Goal: Task Accomplishment & Management: Use online tool/utility

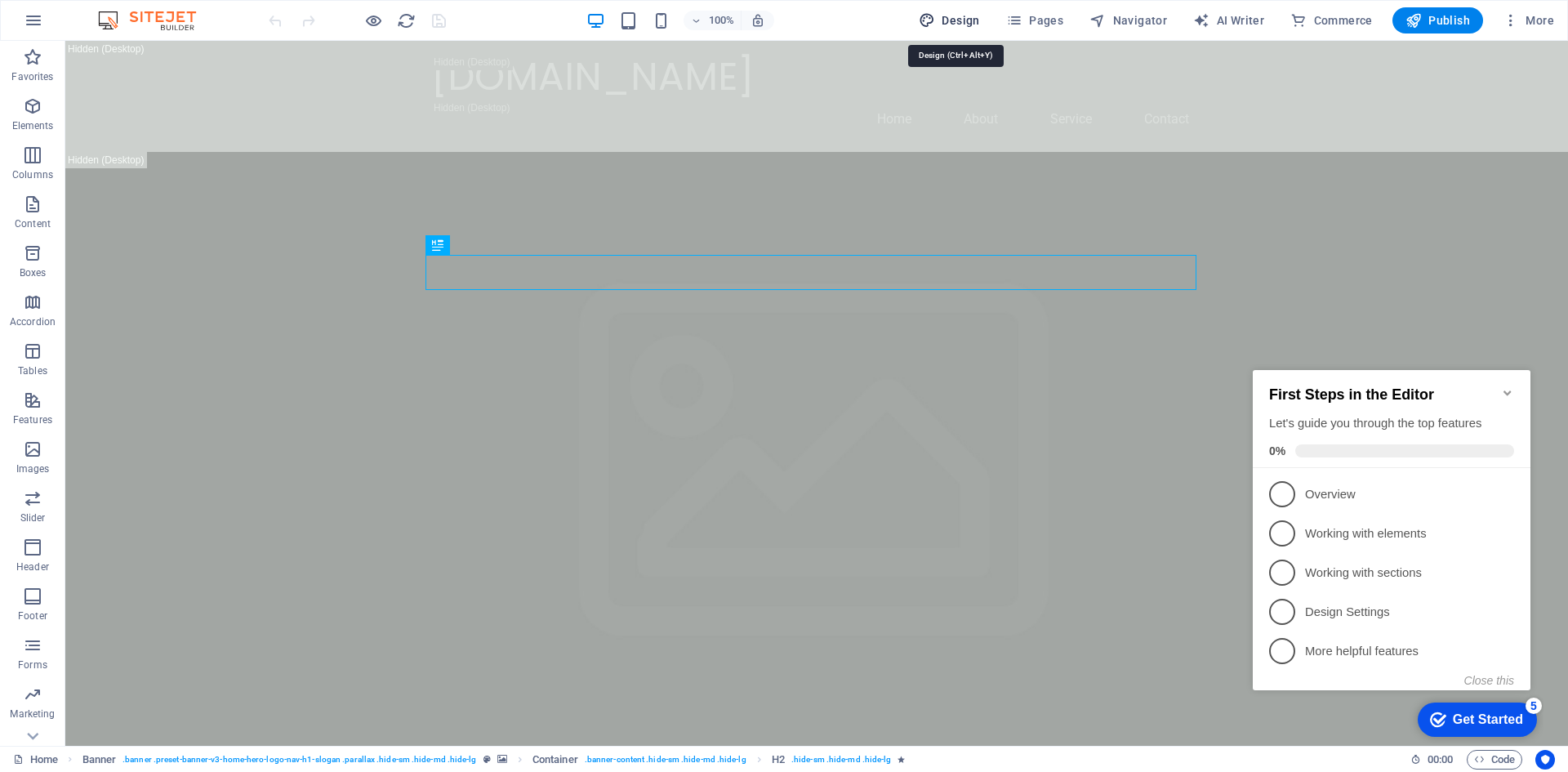
click at [970, 20] on span "Design" at bounding box center [949, 20] width 61 height 16
select select "px"
select select "200"
select select "px"
click at [30, 110] on icon "button" at bounding box center [33, 107] width 20 height 20
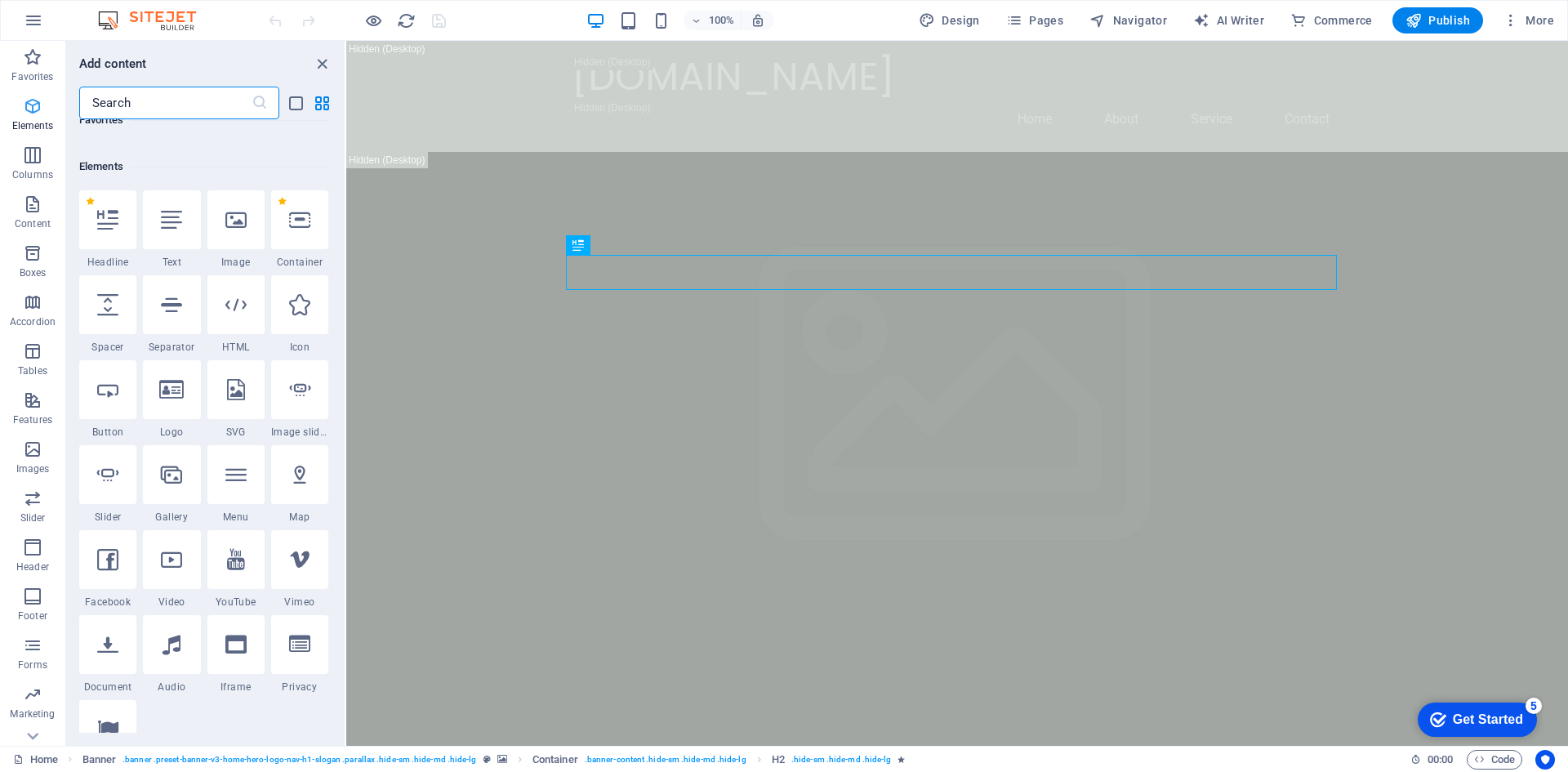
scroll to position [174, 0]
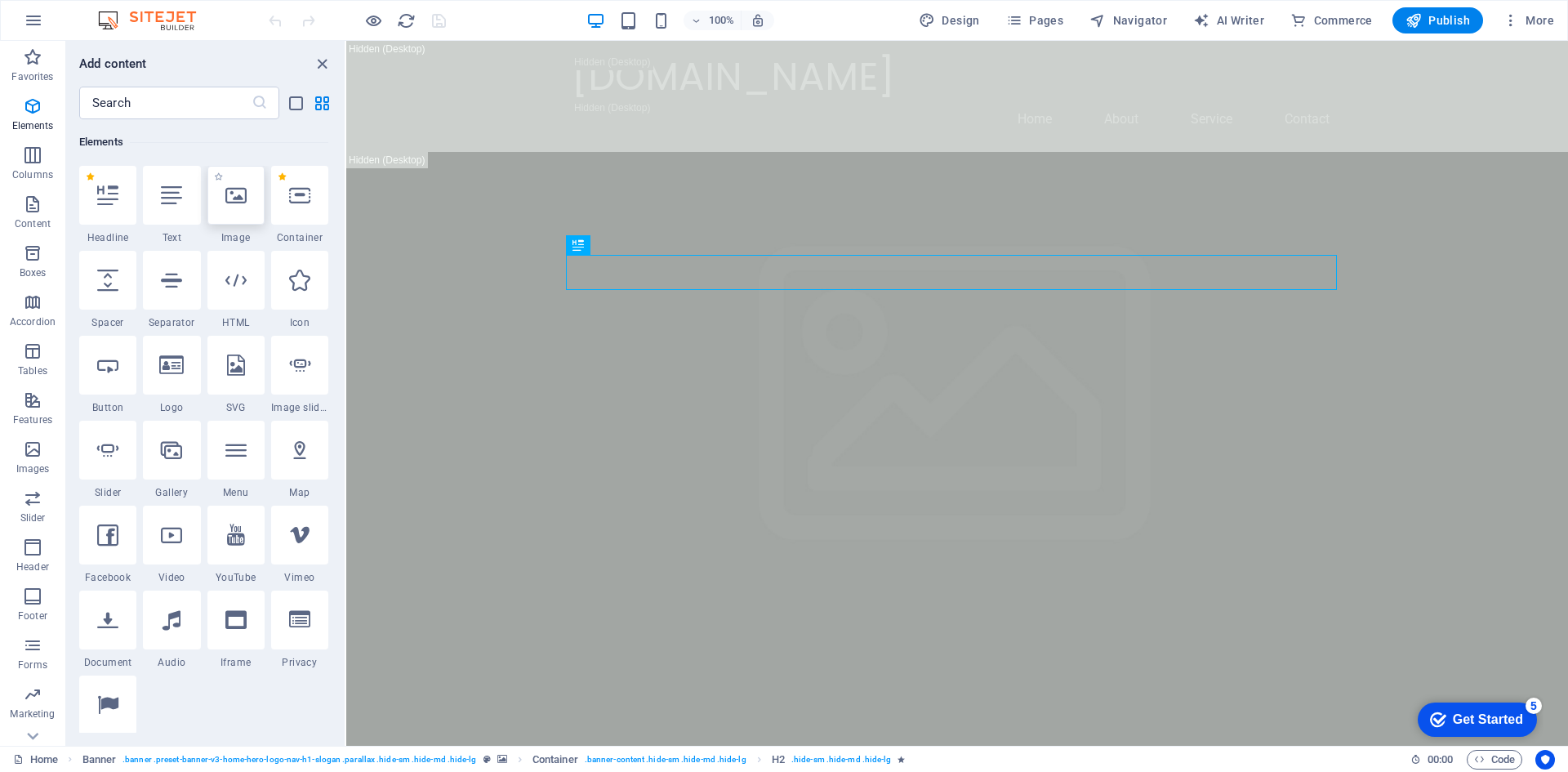
click at [238, 216] on div at bounding box center [236, 195] width 57 height 59
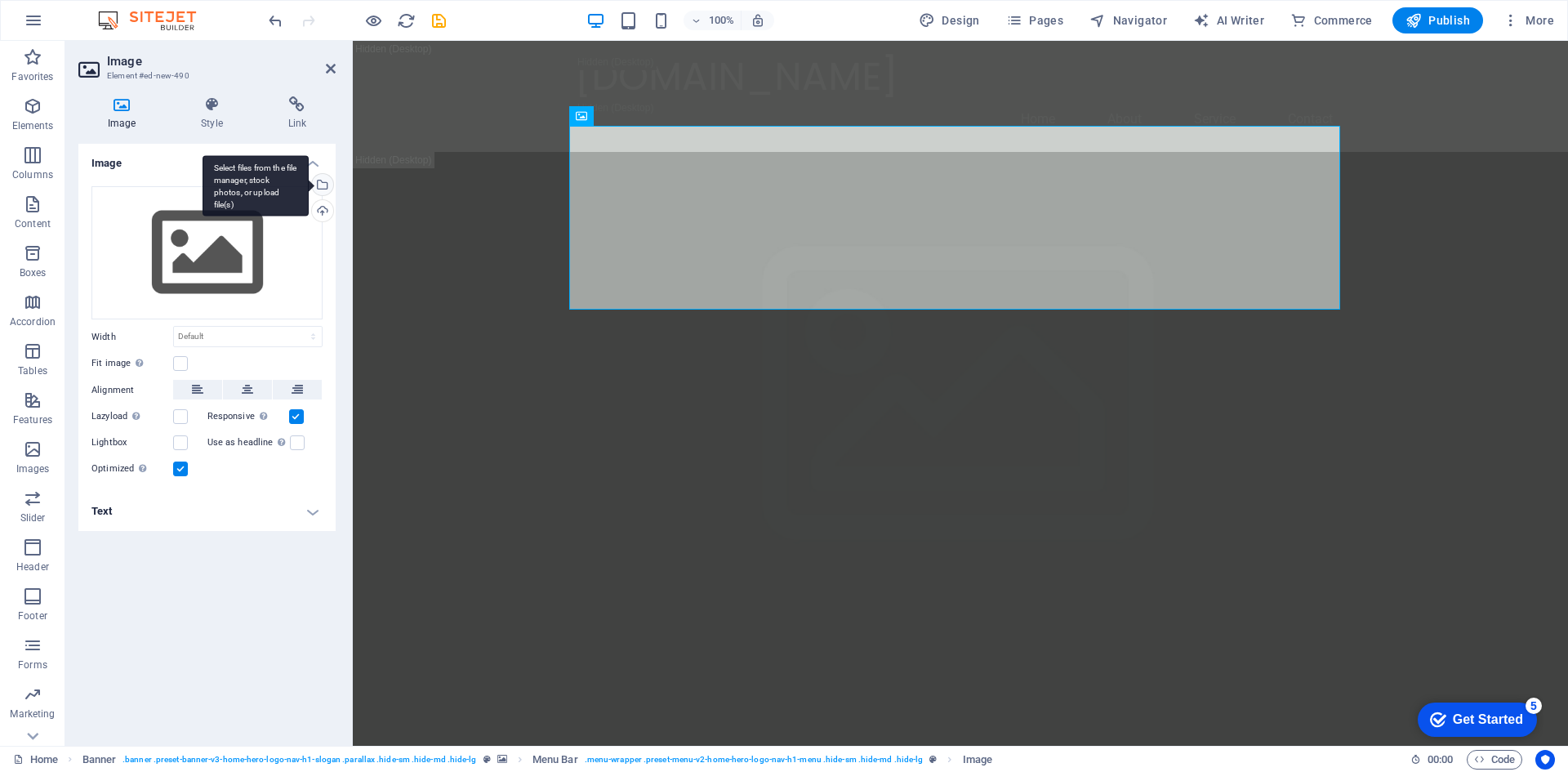
click at [322, 190] on div "Select files from the file manager, stock photos, or upload file(s)" at bounding box center [321, 186] width 25 height 25
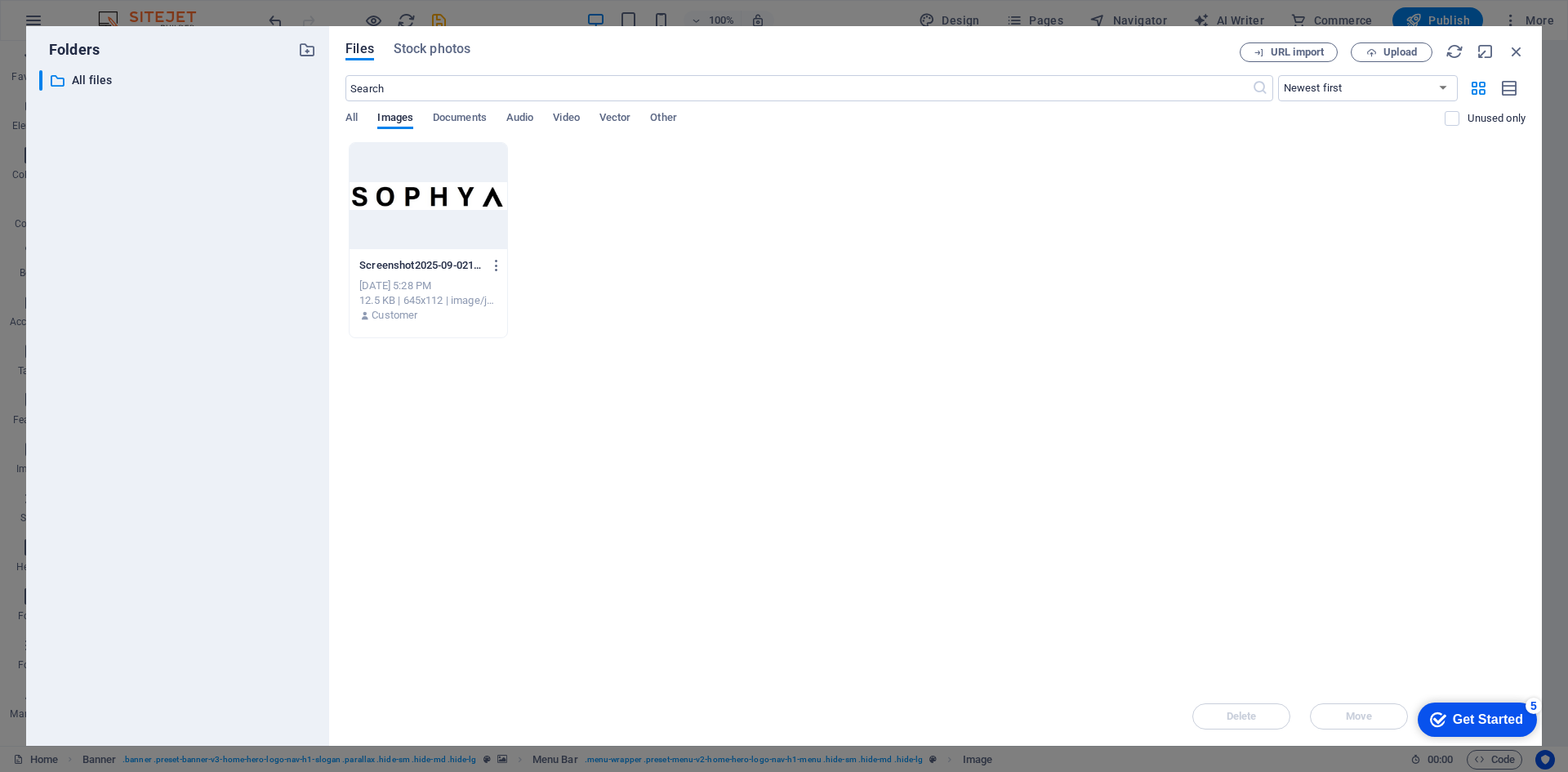
click at [345, 116] on div "Files Stock photos URL import Upload ​ Newest first Oldest first Name (A-Z) Nam…" at bounding box center [936, 386] width 1213 height 720
click at [351, 115] on span "All" at bounding box center [352, 120] width 12 height 23
drag, startPoint x: 1132, startPoint y: 48, endPoint x: 929, endPoint y: 25, distance: 204.3
click at [931, 25] on div "Folders ​ All files All files Files Stock photos URL import Upload ​ Newest fir…" at bounding box center [784, 386] width 1568 height 772
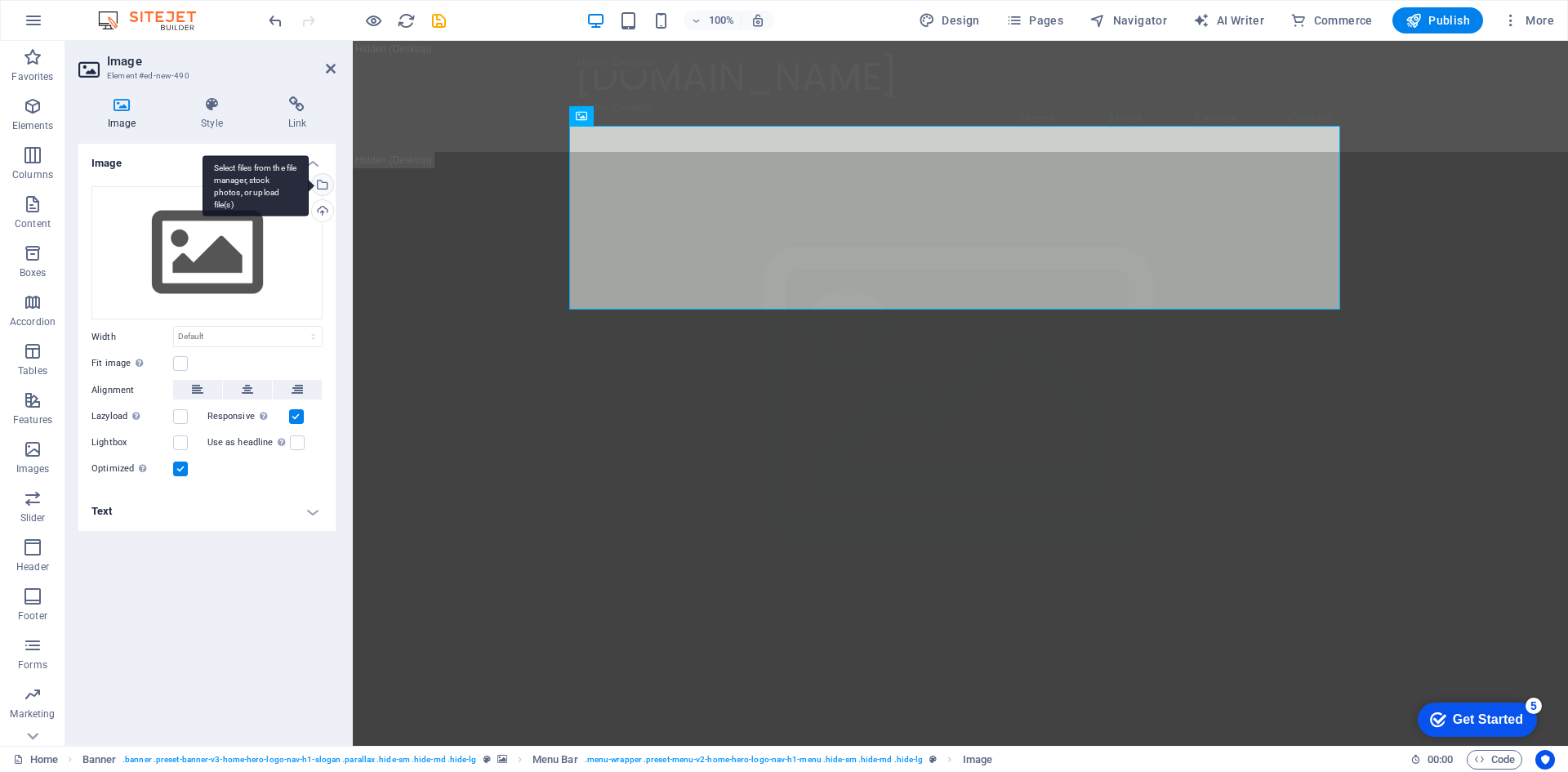
click at [309, 183] on div "Select files from the file manager, stock photos, or upload file(s)" at bounding box center [256, 185] width 107 height 61
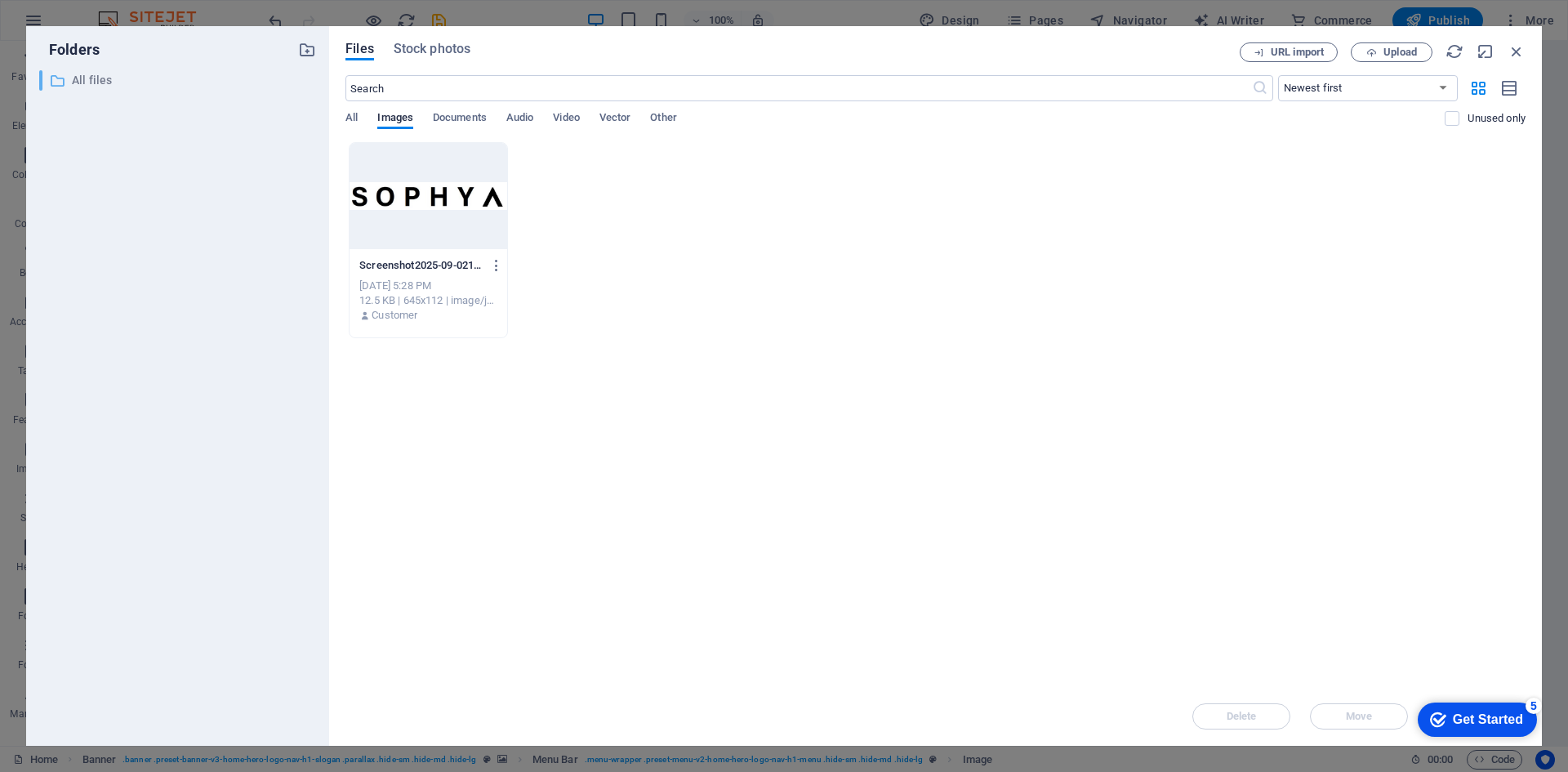
click at [109, 85] on p "All files" at bounding box center [179, 80] width 214 height 19
click at [348, 116] on span "All" at bounding box center [352, 120] width 12 height 23
click at [498, 270] on icon "button" at bounding box center [497, 266] width 16 height 15
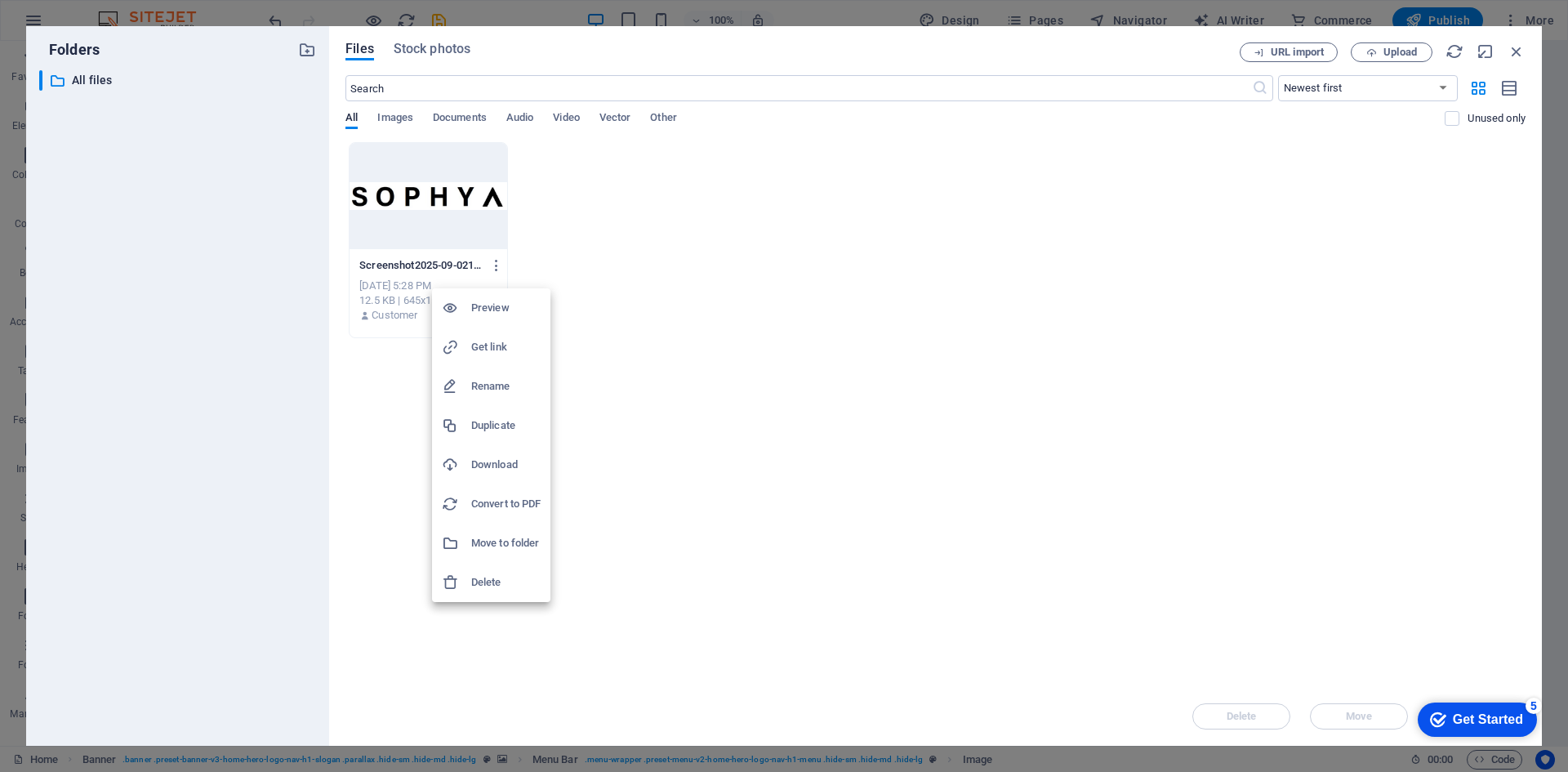
click at [604, 271] on div at bounding box center [784, 386] width 1568 height 772
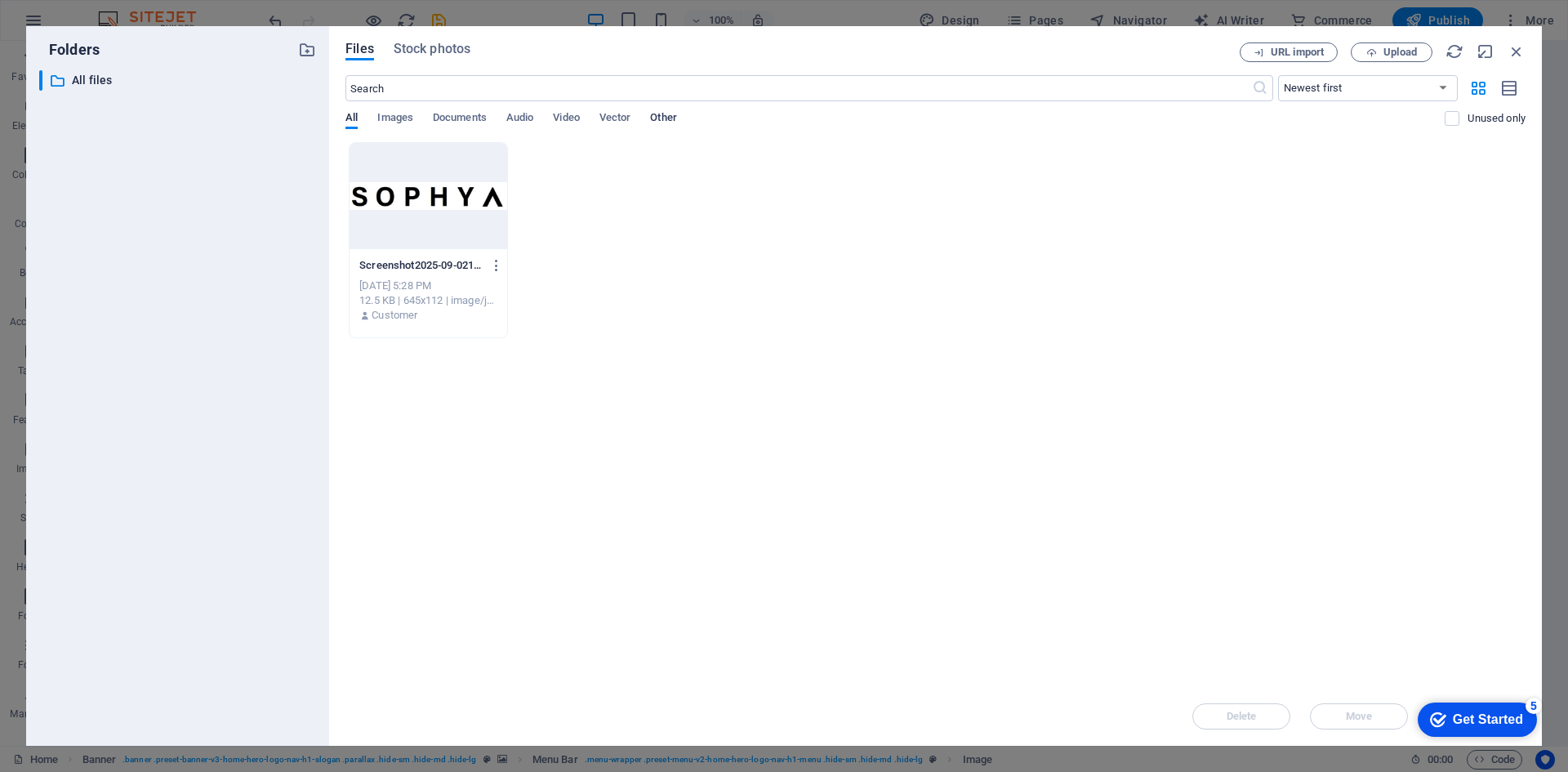
click at [665, 125] on span "Other" at bounding box center [663, 120] width 26 height 23
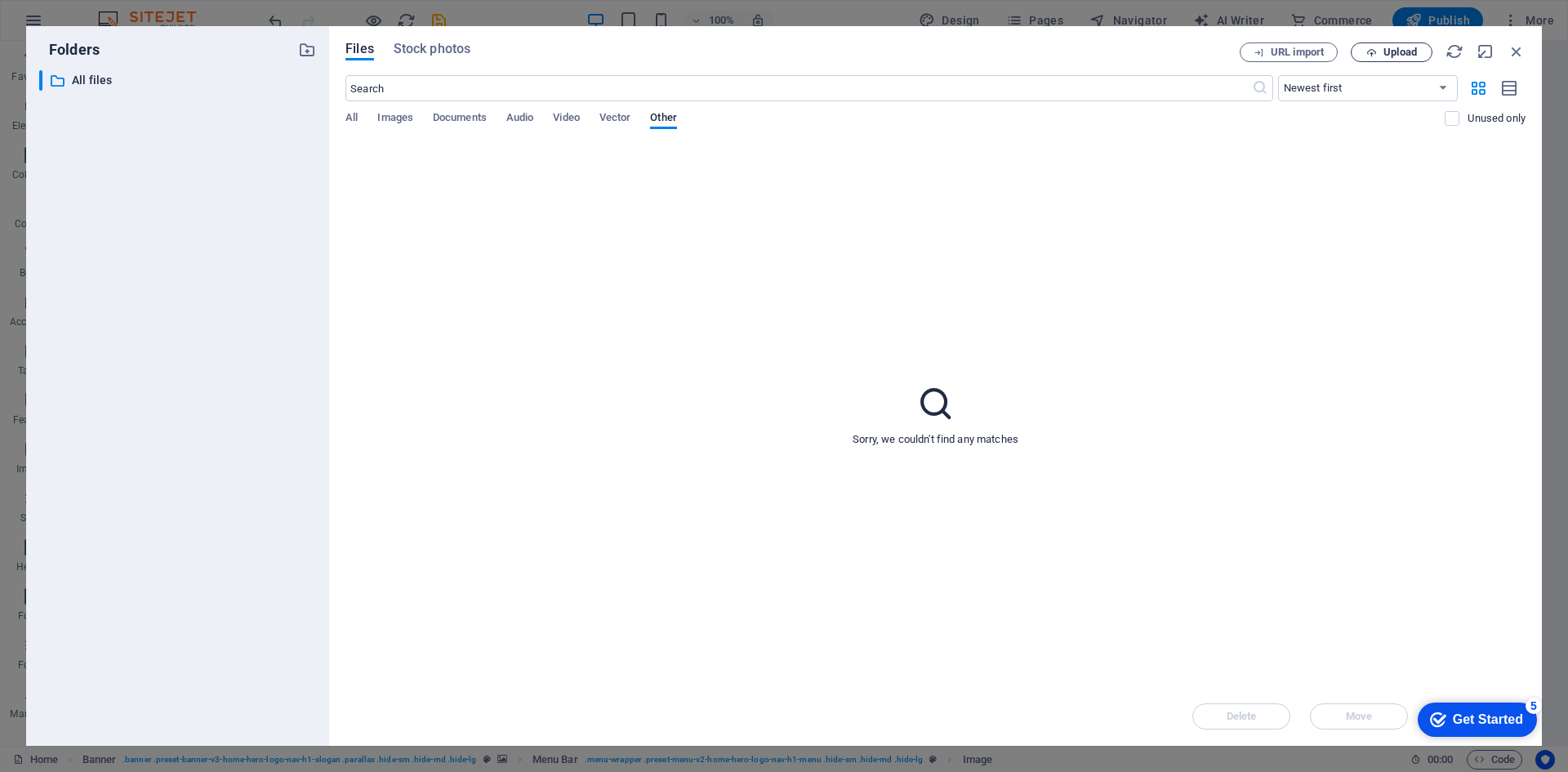
click at [1382, 49] on span "Upload" at bounding box center [1392, 52] width 67 height 11
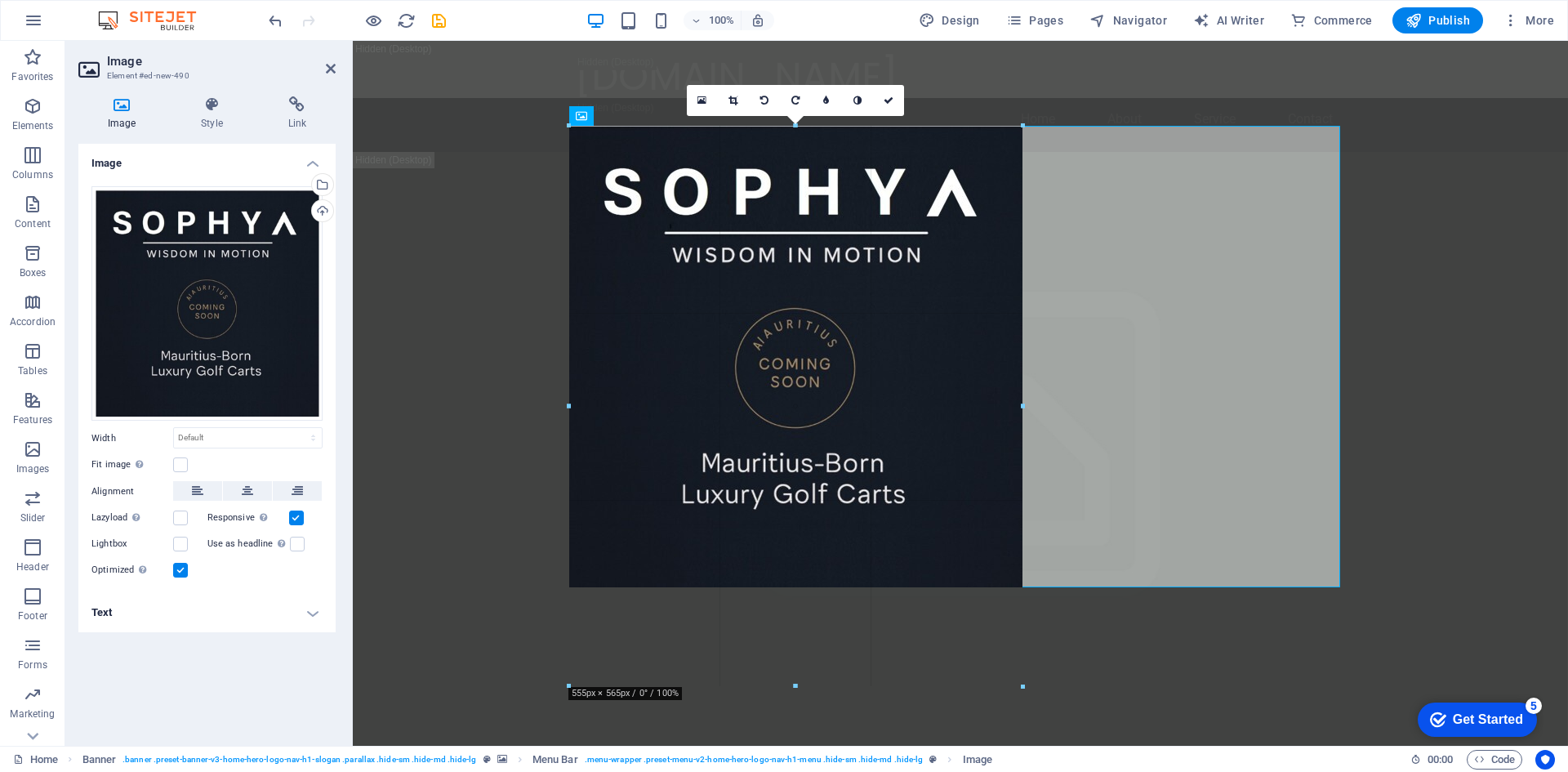
drag, startPoint x: 1025, startPoint y: 353, endPoint x: 1121, endPoint y: 352, distance: 96.0
type input "662"
select select "px"
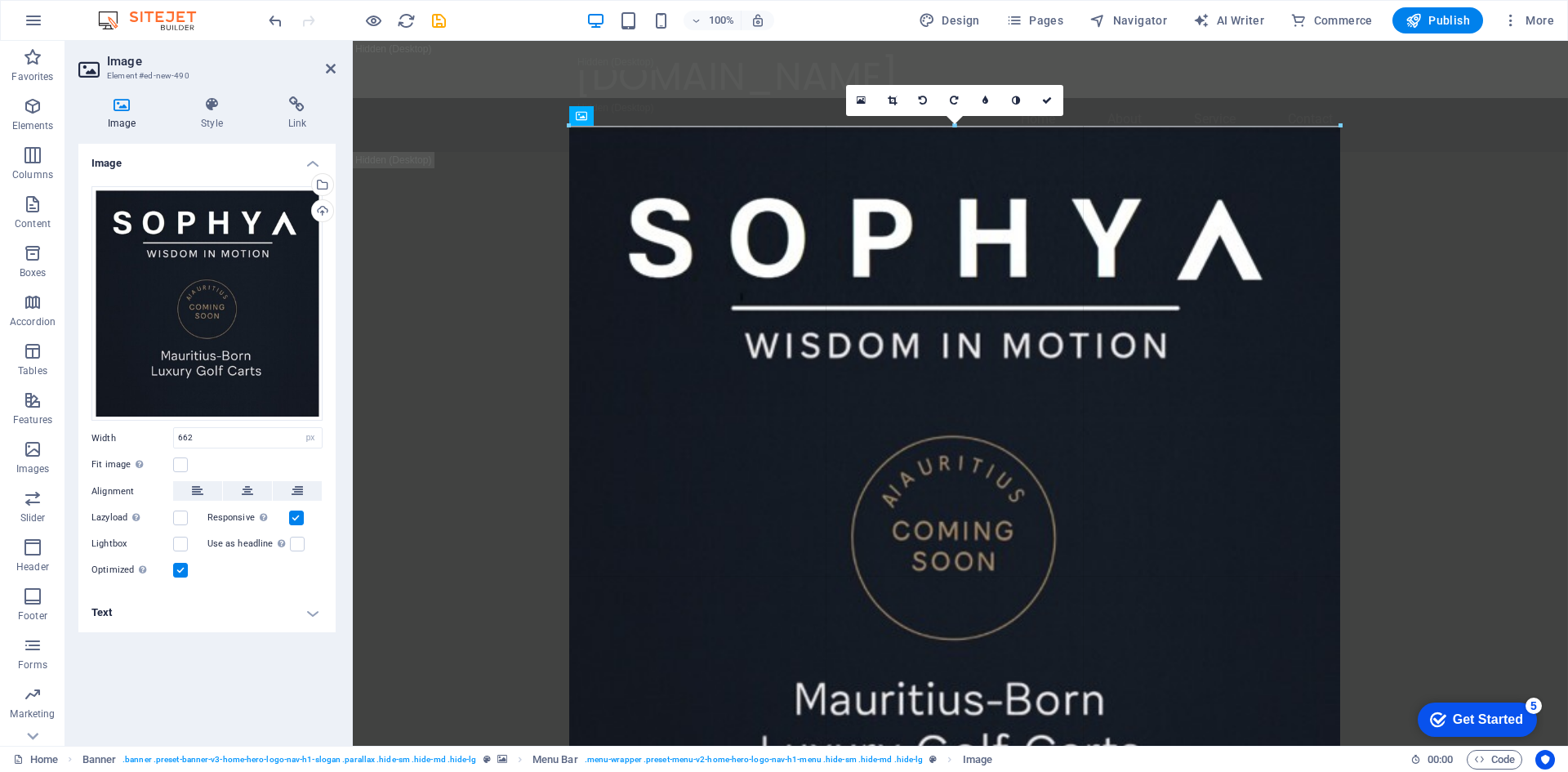
drag, startPoint x: 1111, startPoint y: 397, endPoint x: 1459, endPoint y: 494, distance: 361.3
type input "944"
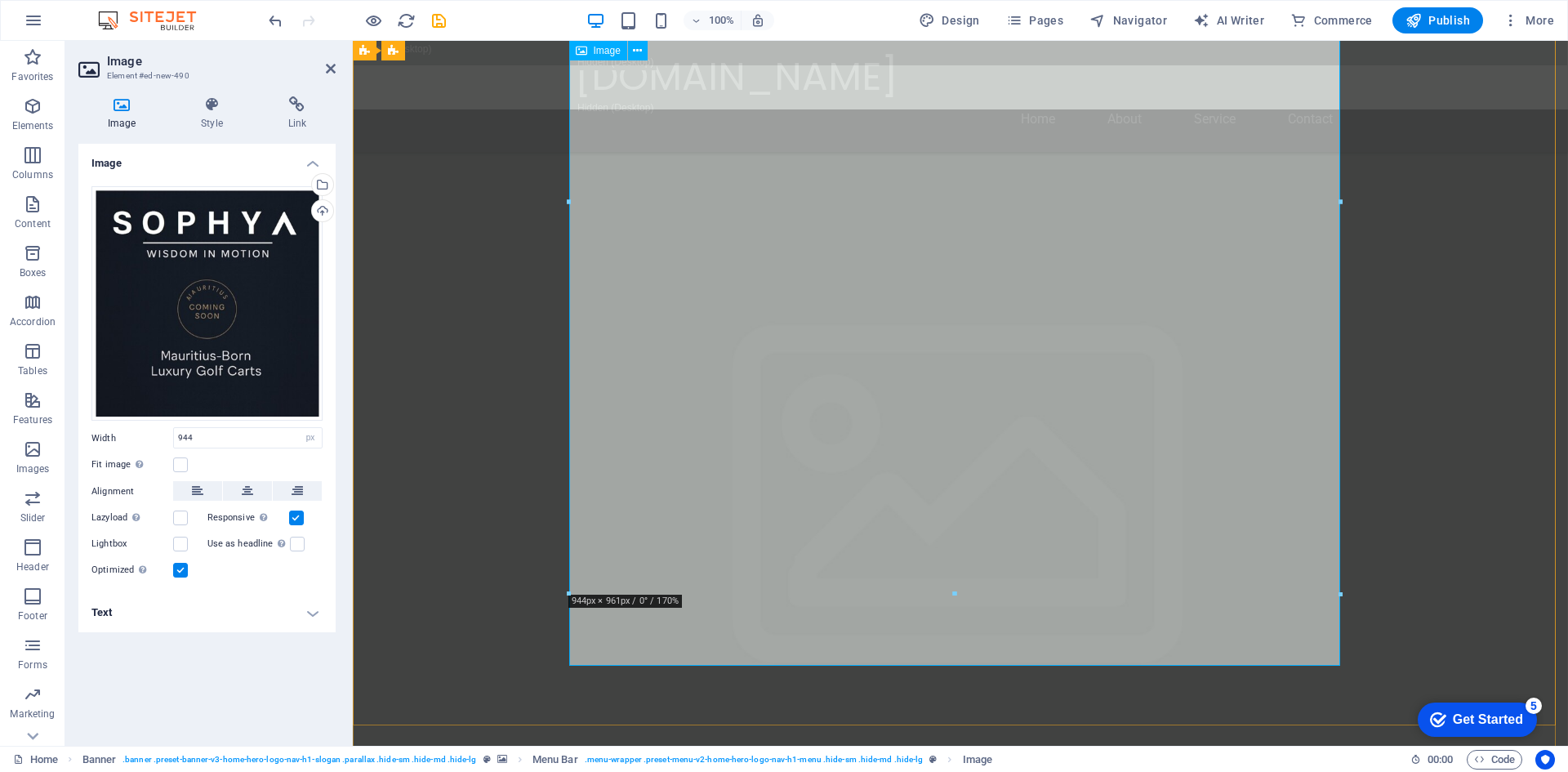
scroll to position [245, 0]
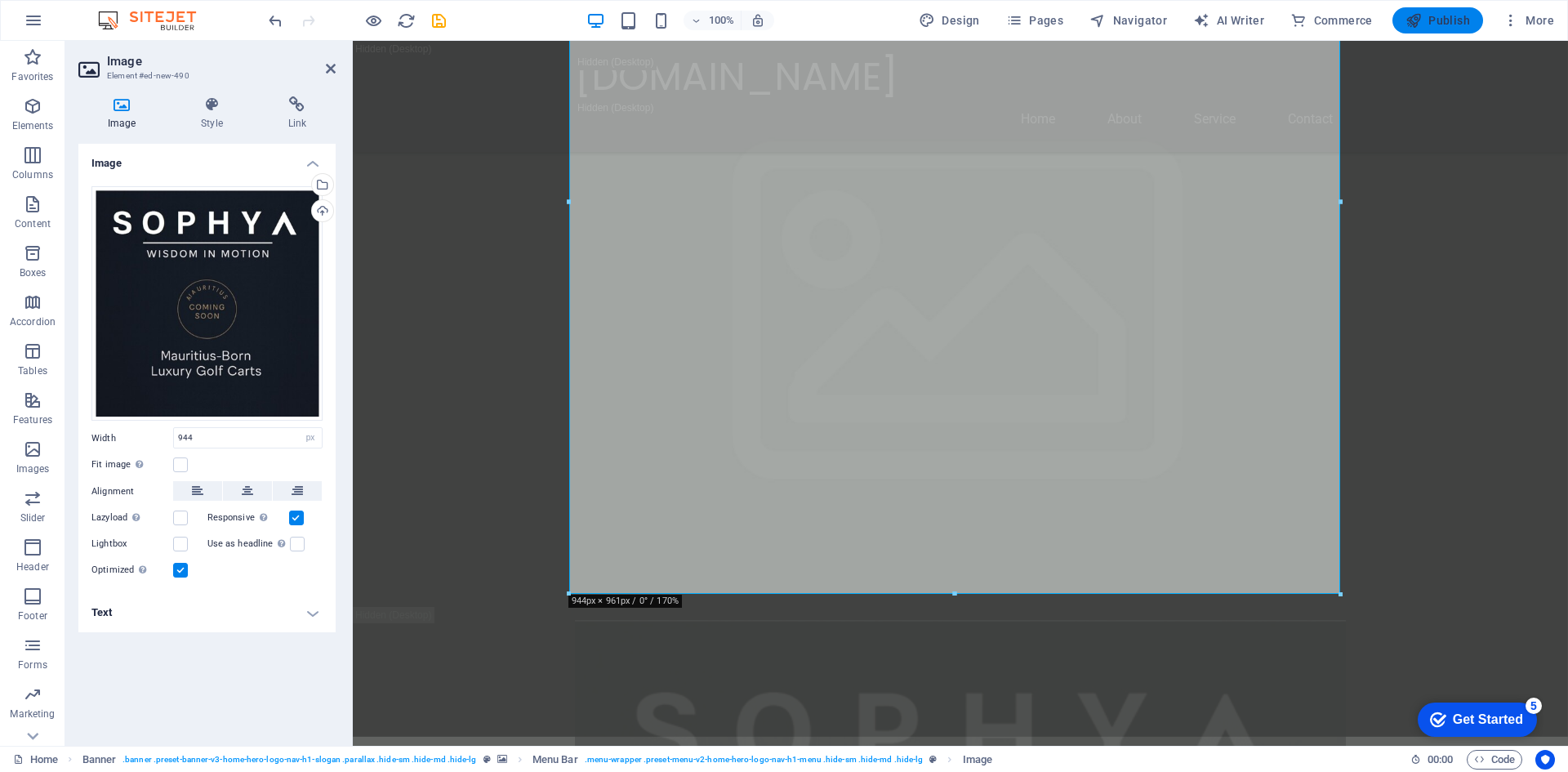
click at [1436, 22] on span "Publish" at bounding box center [1438, 20] width 65 height 16
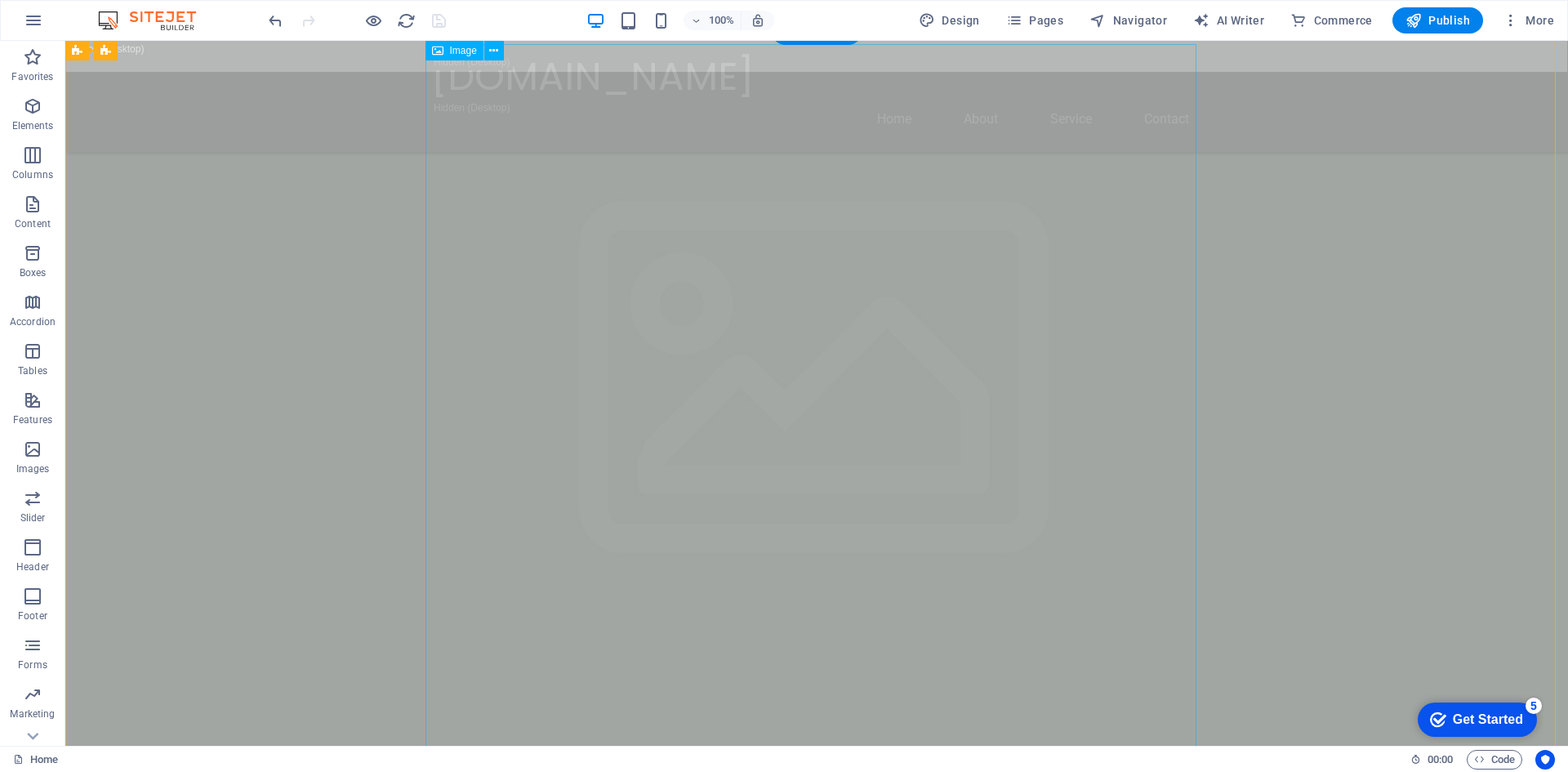
scroll to position [82, 0]
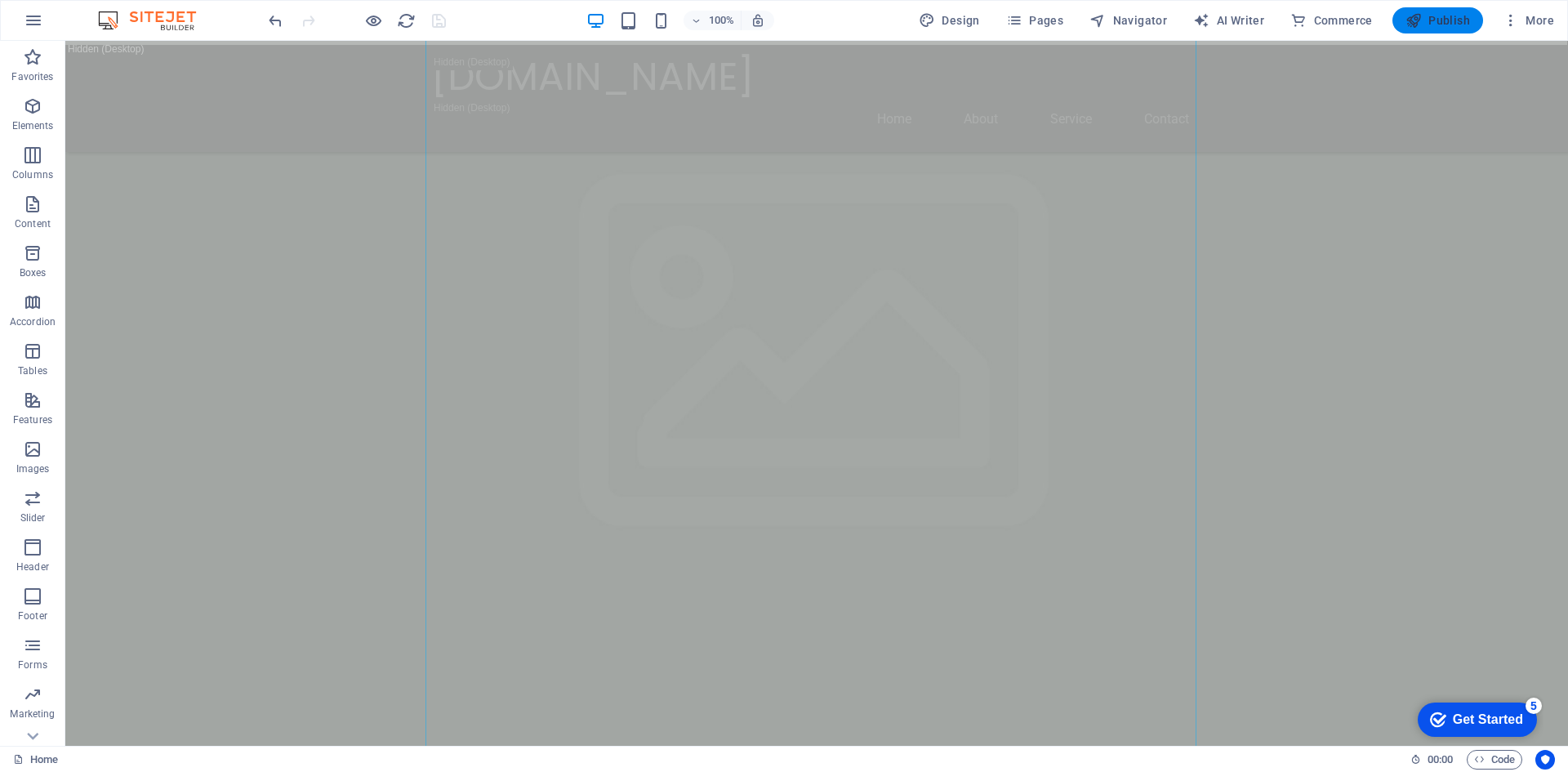
click at [1434, 19] on span "Publish" at bounding box center [1438, 20] width 65 height 16
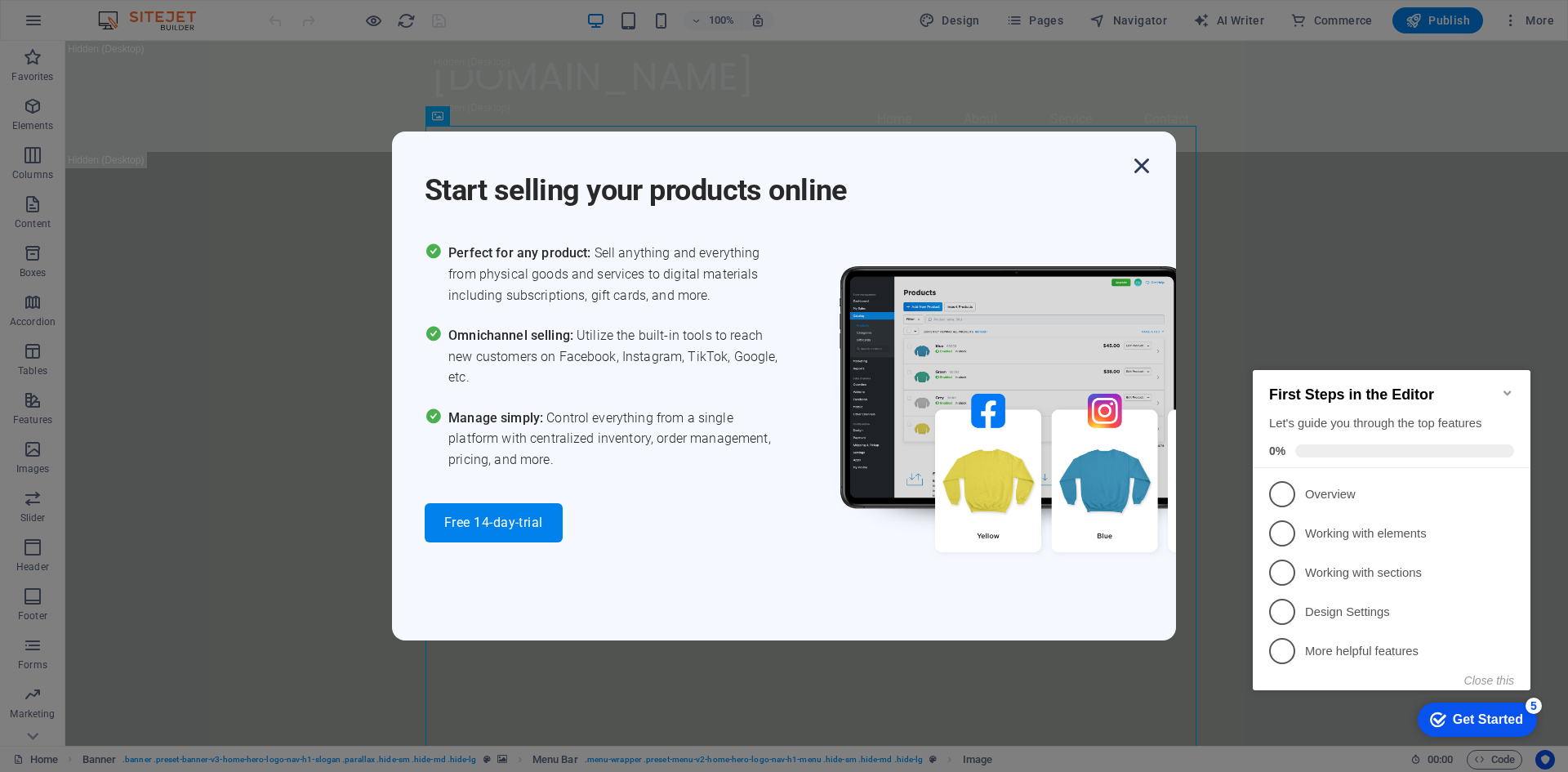
click at [1150, 164] on icon "button" at bounding box center [1142, 166] width 30 height 30
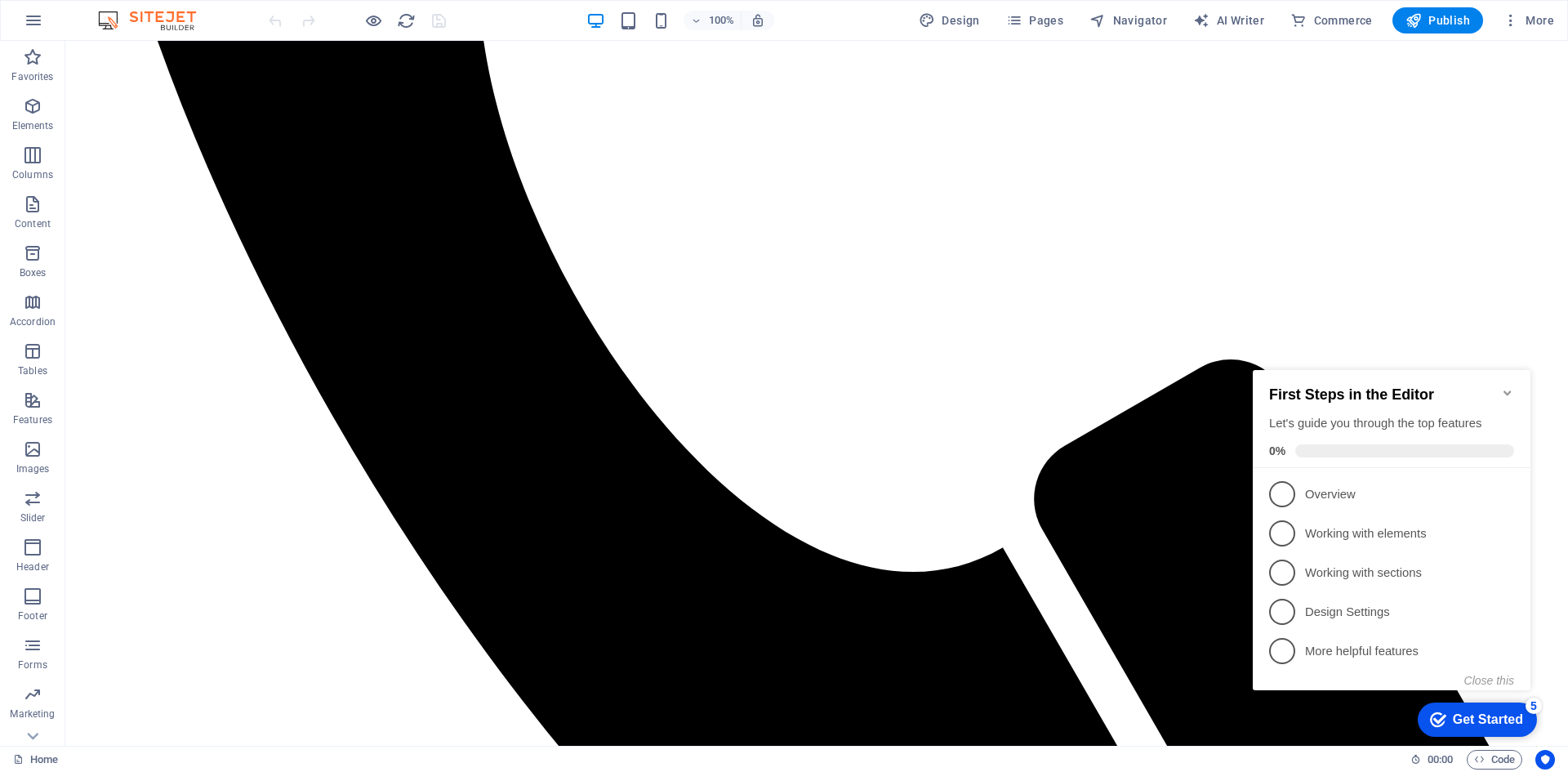
scroll to position [1313, 0]
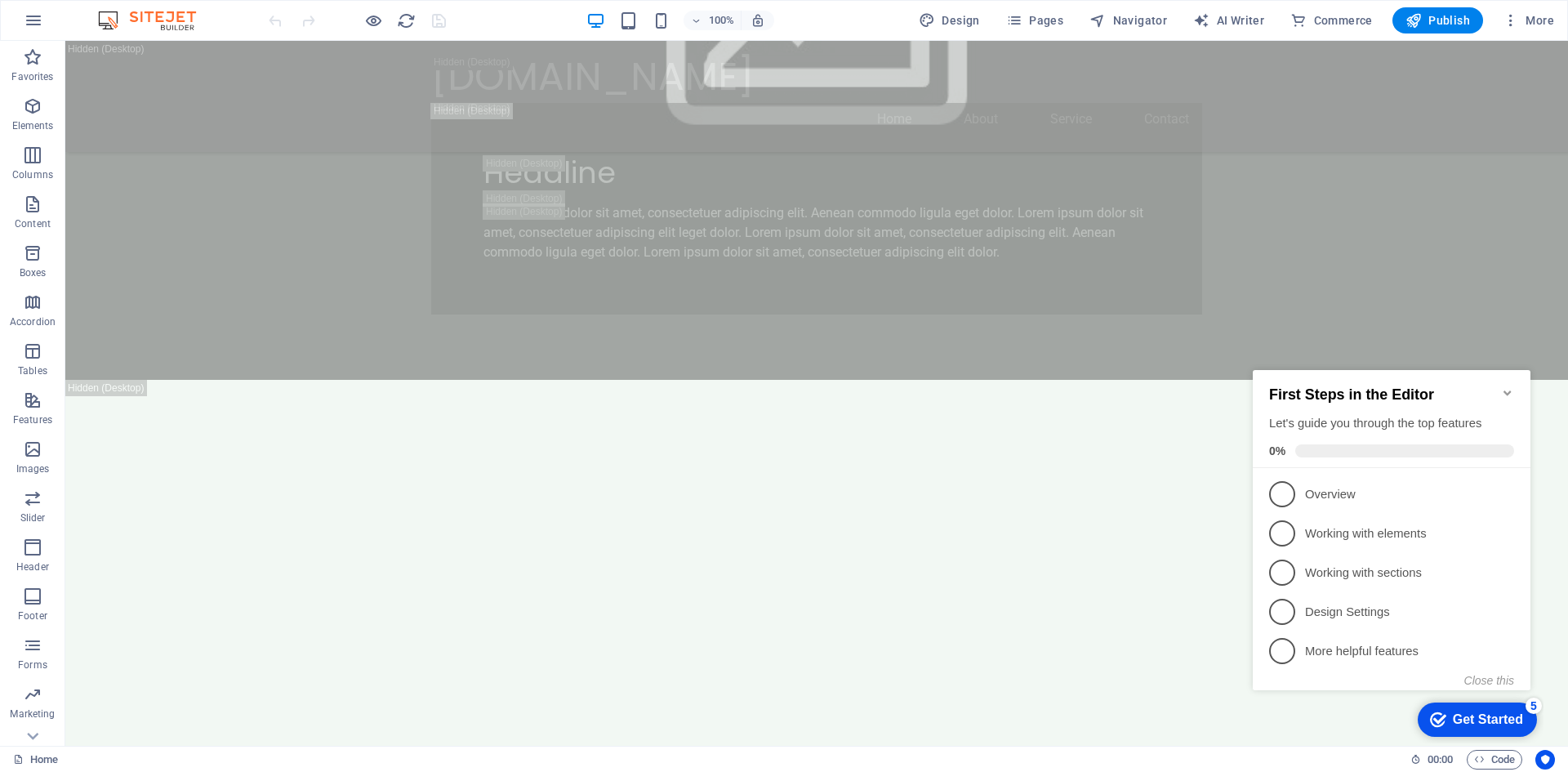
click at [1455, 713] on div "Get Started" at bounding box center [1488, 720] width 70 height 15
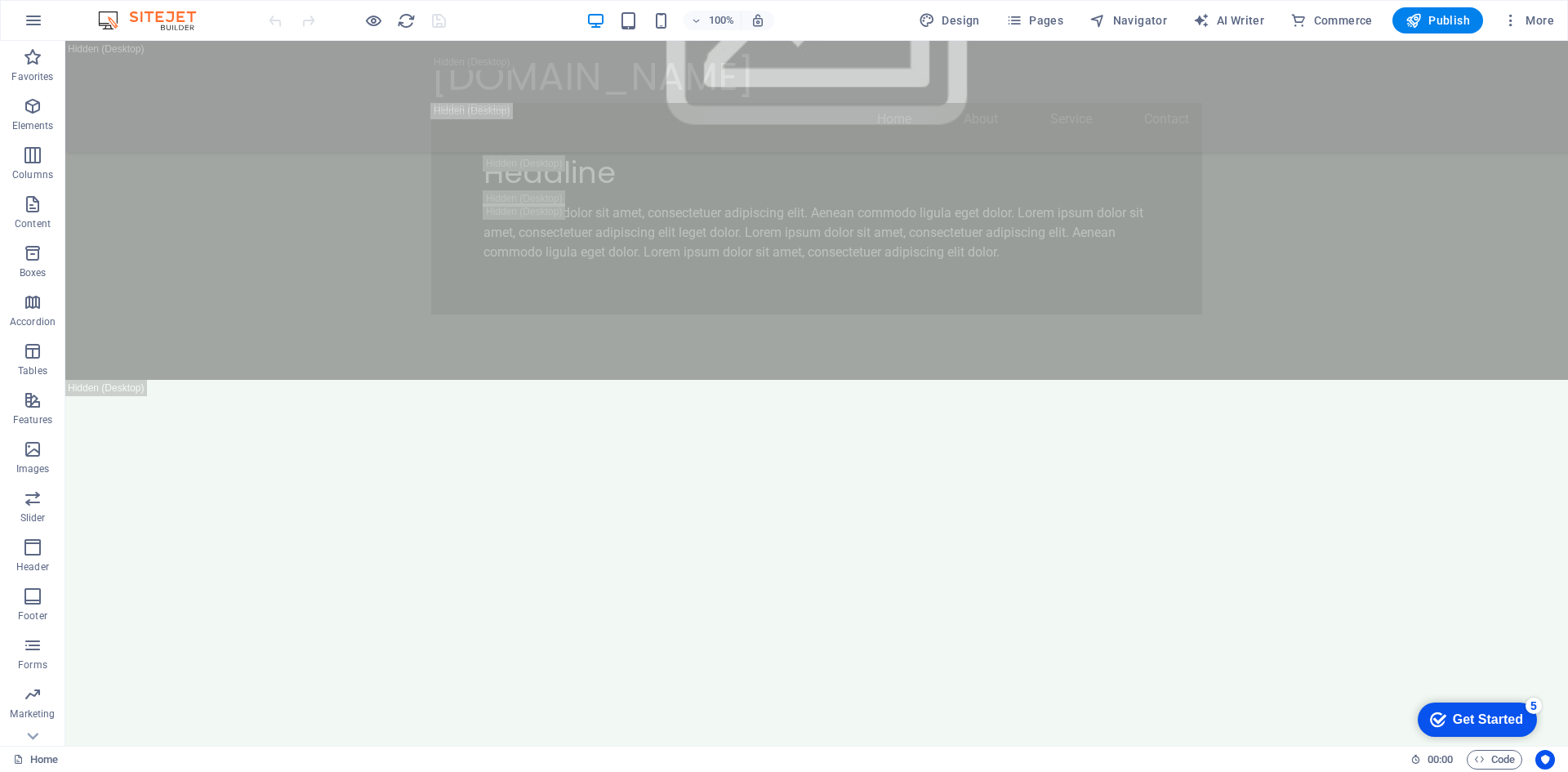
click at [1455, 713] on div "Get Started" at bounding box center [1488, 720] width 70 height 15
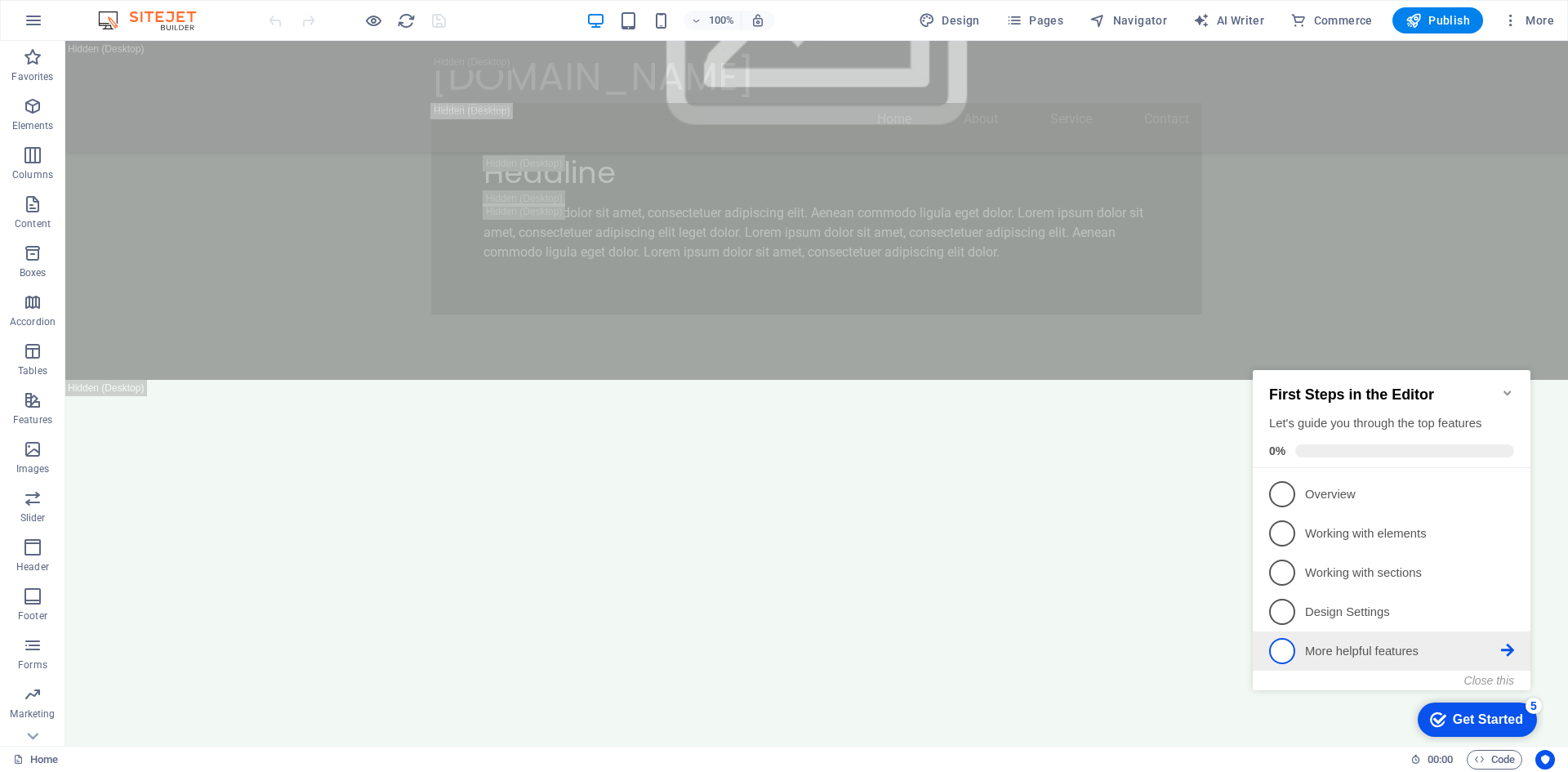
click at [1286, 647] on span "5" at bounding box center [1283, 651] width 26 height 26
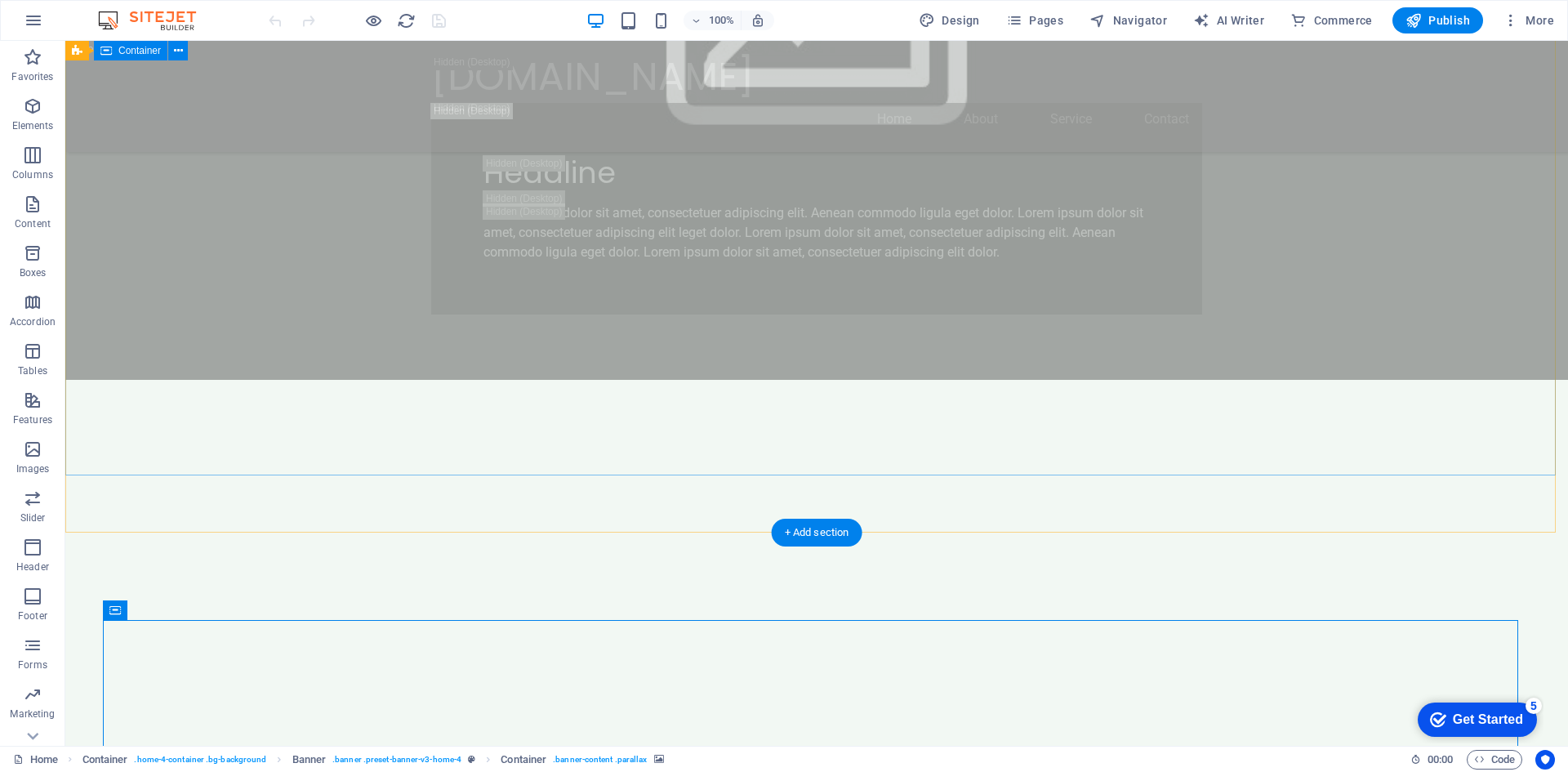
scroll to position [660, 0]
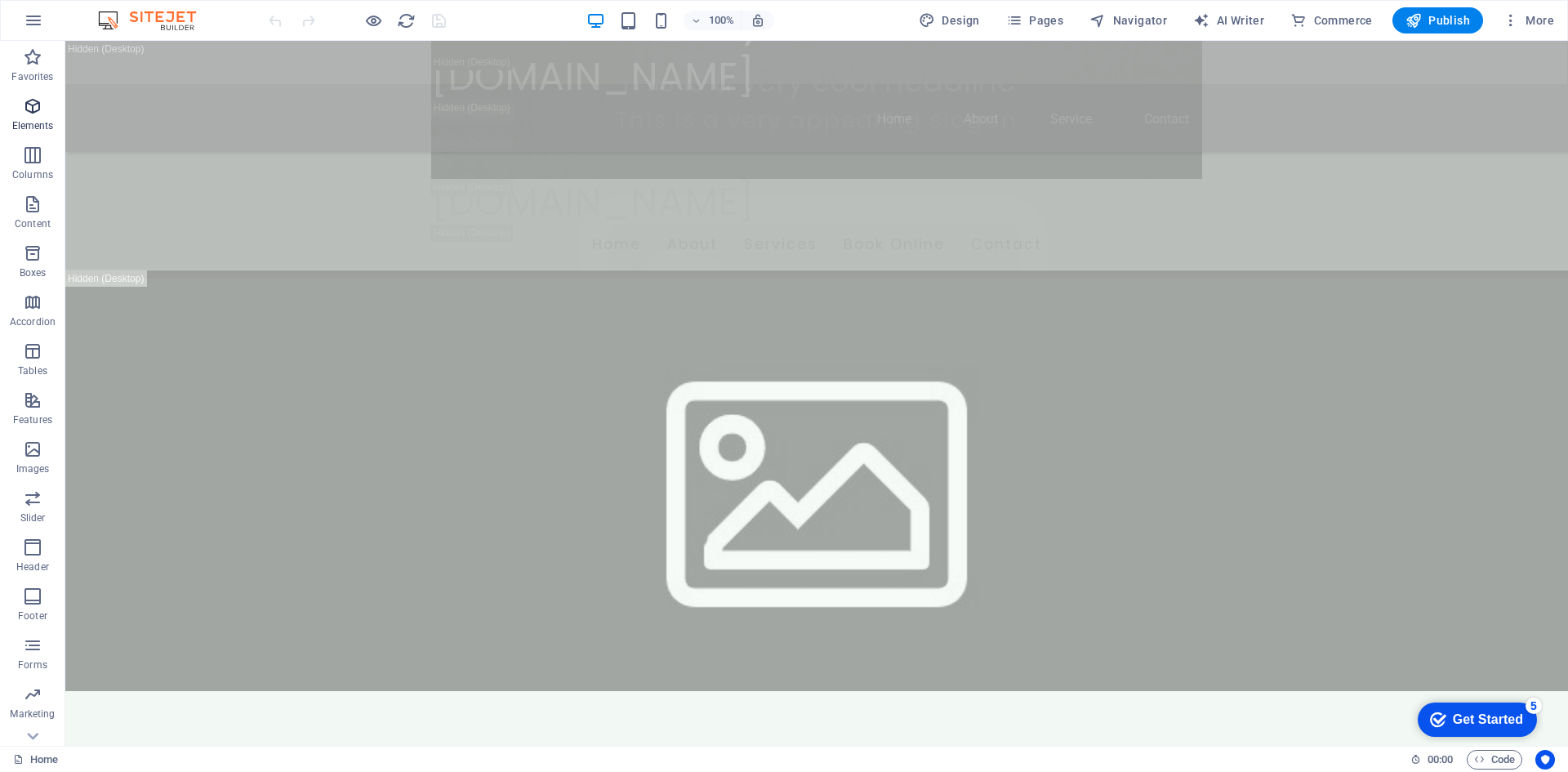
click at [34, 121] on p "Elements" at bounding box center [33, 125] width 42 height 13
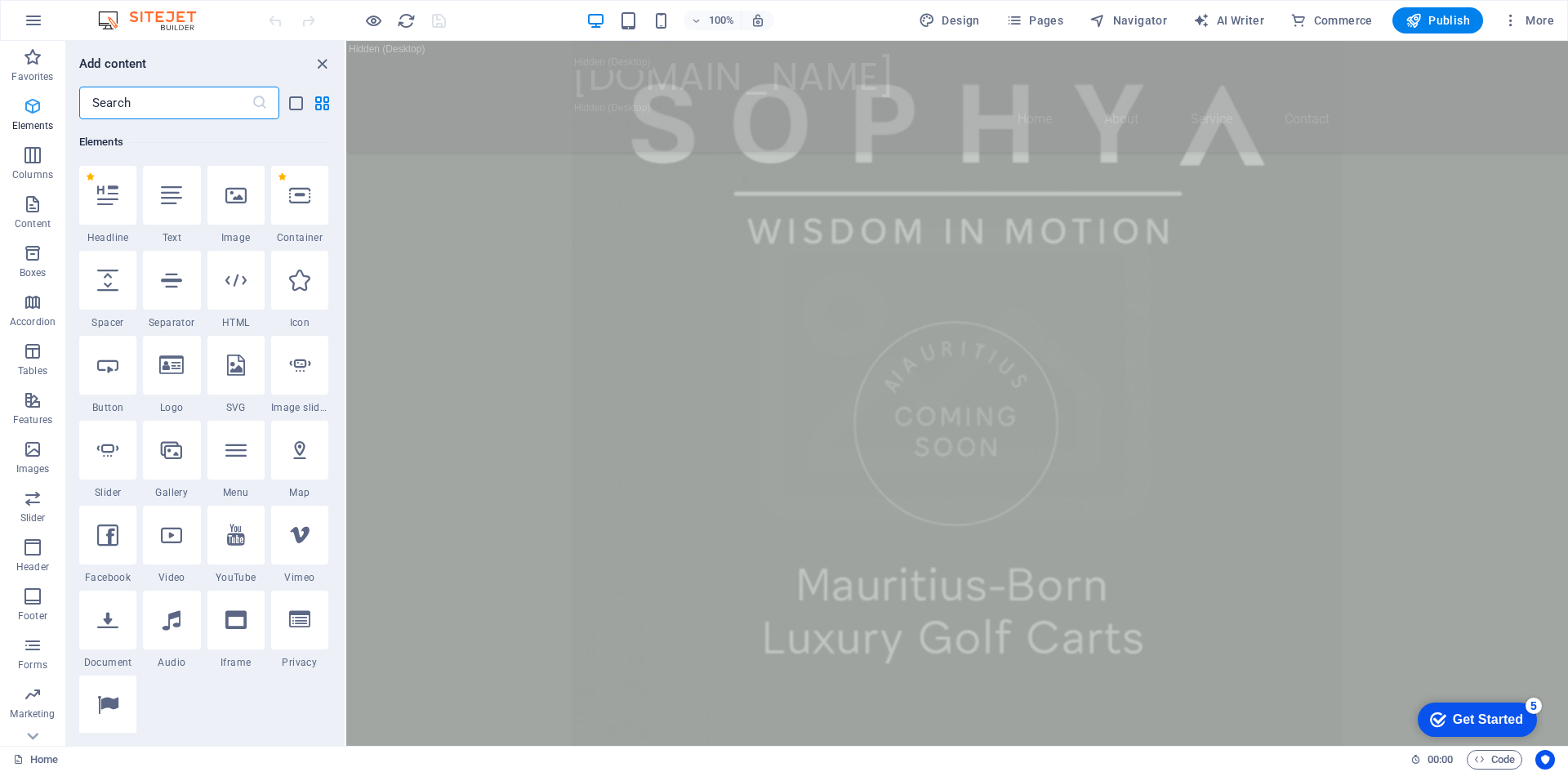
scroll to position [174, 0]
click at [234, 211] on div at bounding box center [236, 195] width 57 height 59
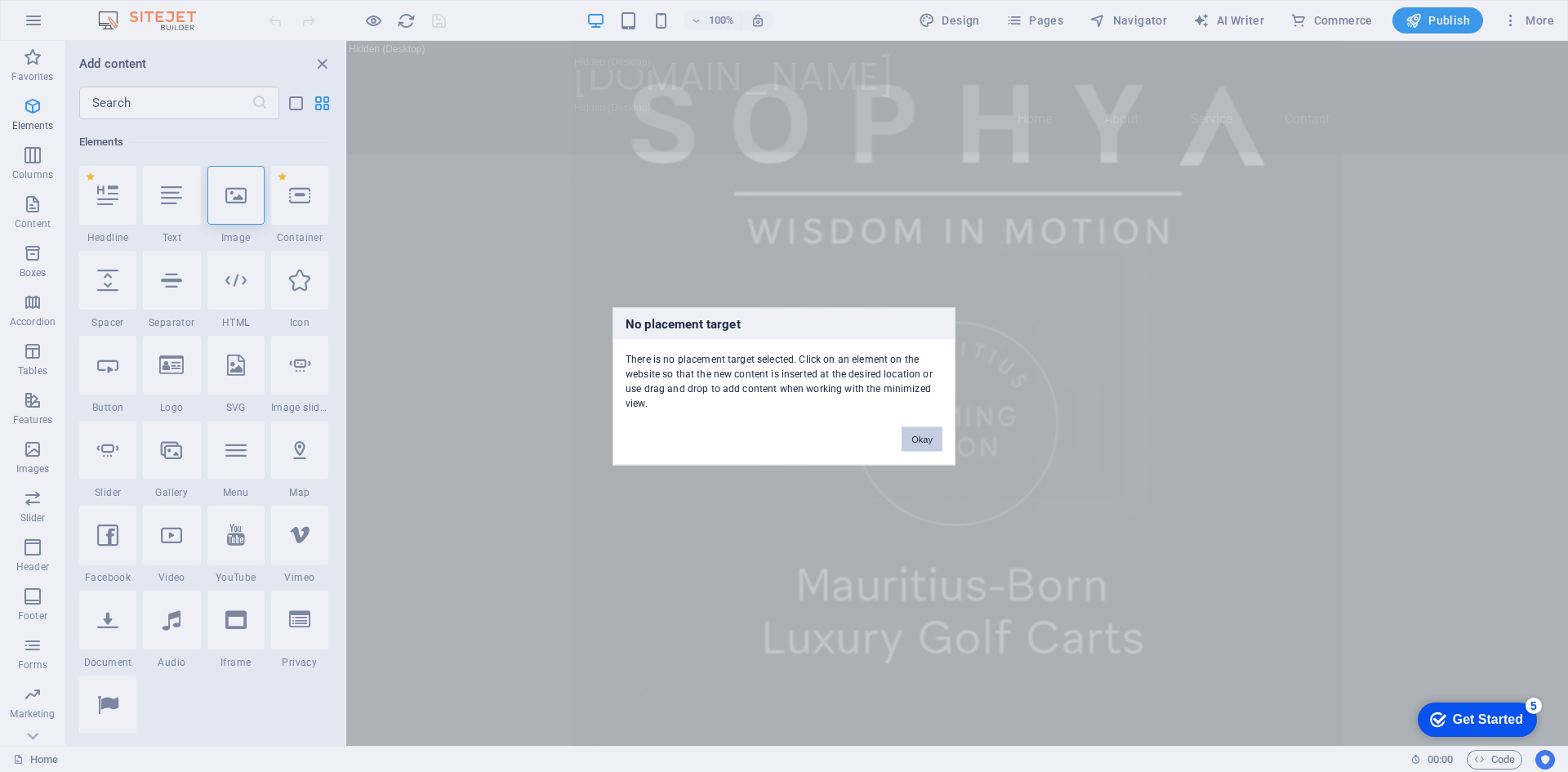
click at [930, 443] on button "Okay" at bounding box center [922, 438] width 41 height 25
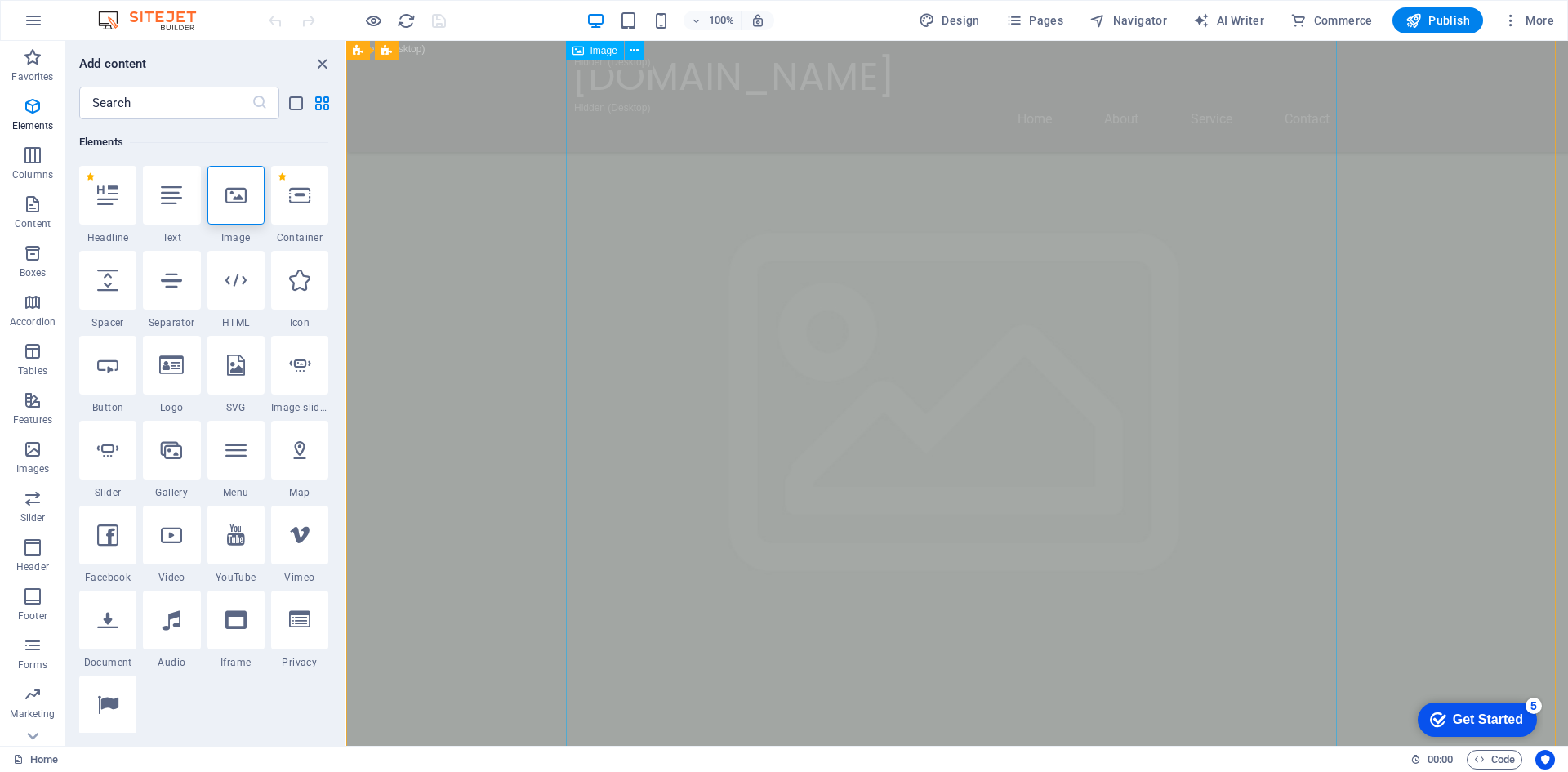
scroll to position [0, 0]
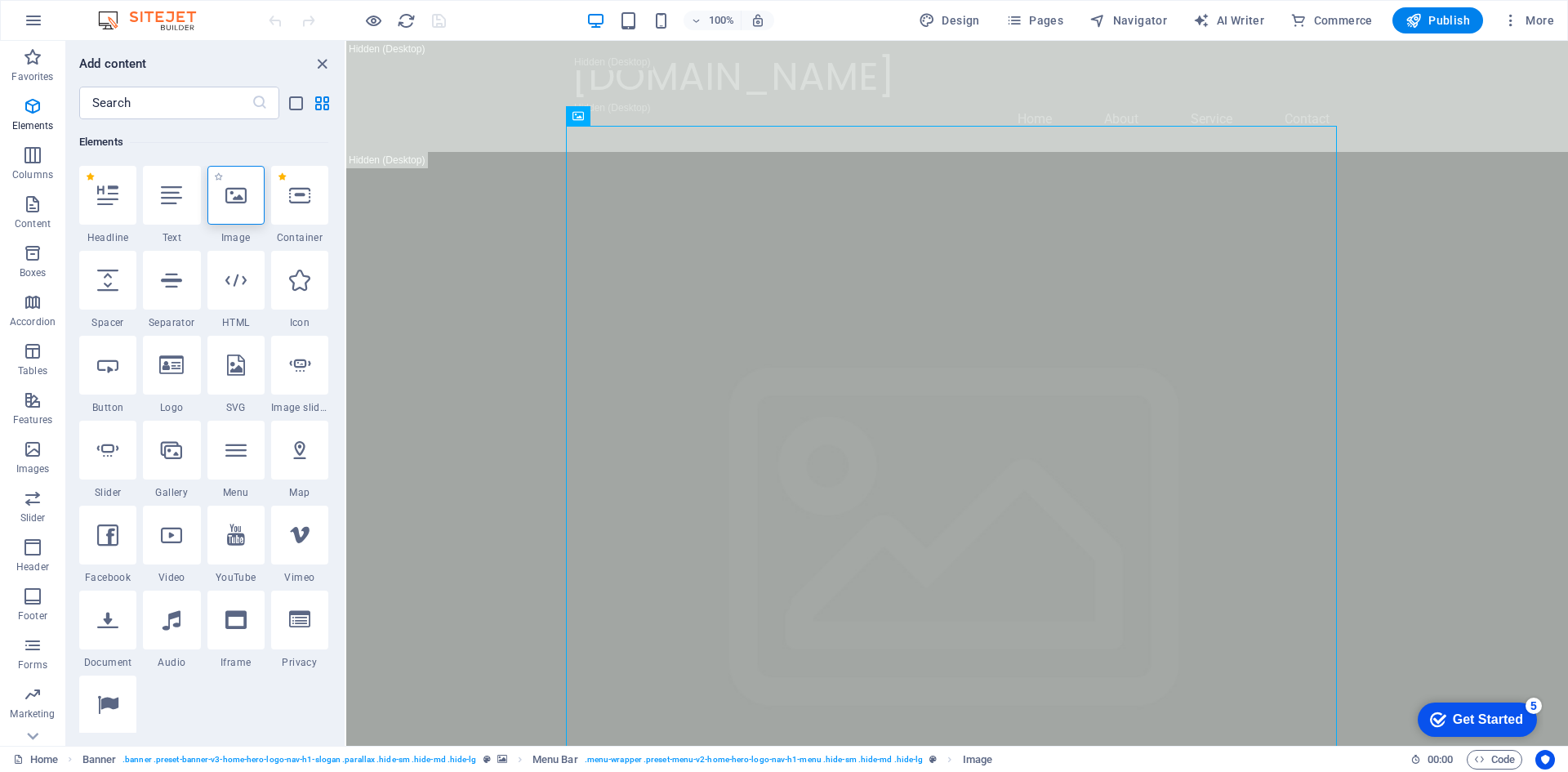
click at [239, 209] on div at bounding box center [236, 195] width 57 height 59
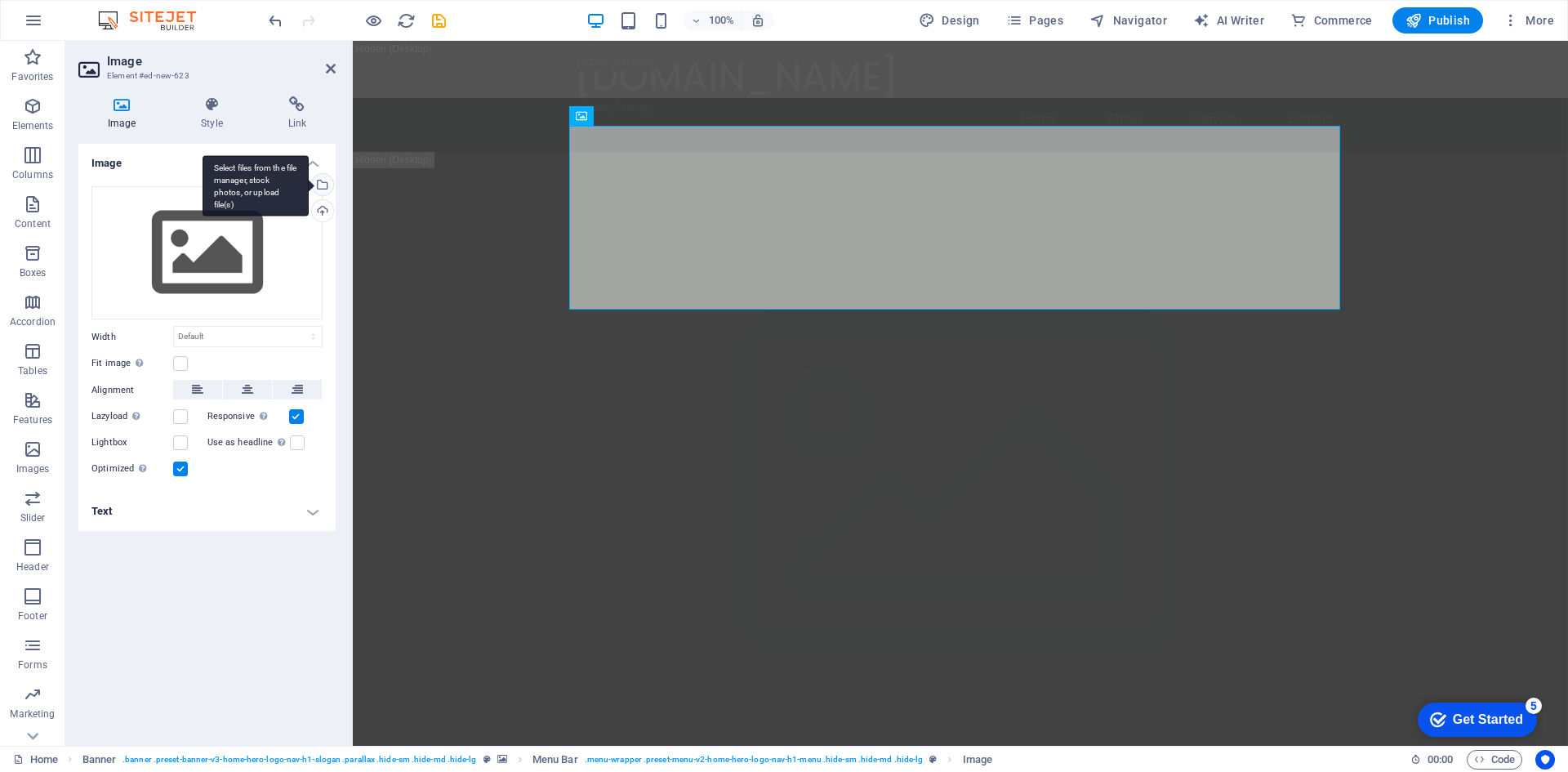
click at [309, 183] on div "Select files from the file manager, stock photos, or upload file(s)" at bounding box center [256, 185] width 107 height 61
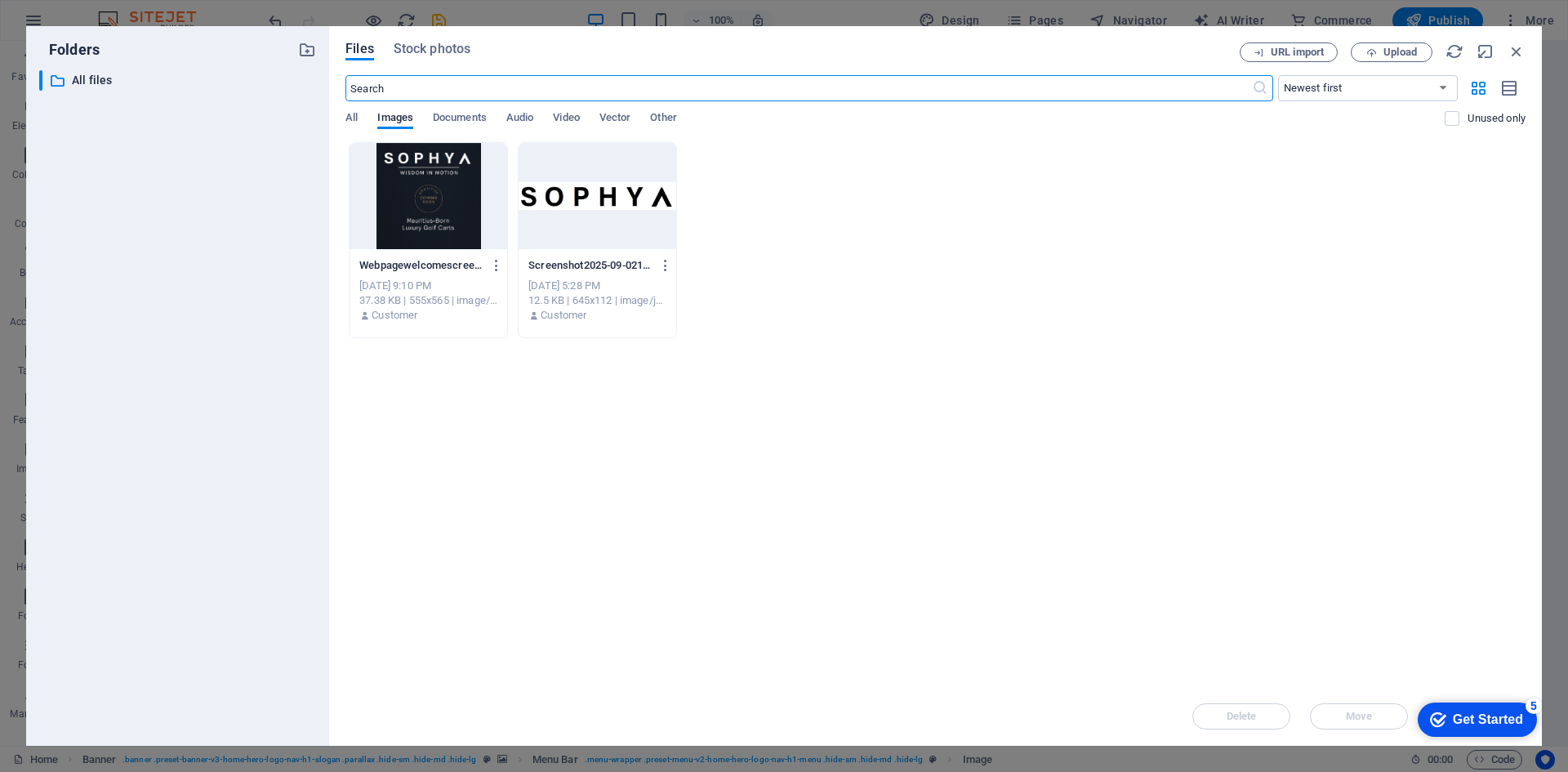
click at [445, 207] on div at bounding box center [428, 196] width 157 height 107
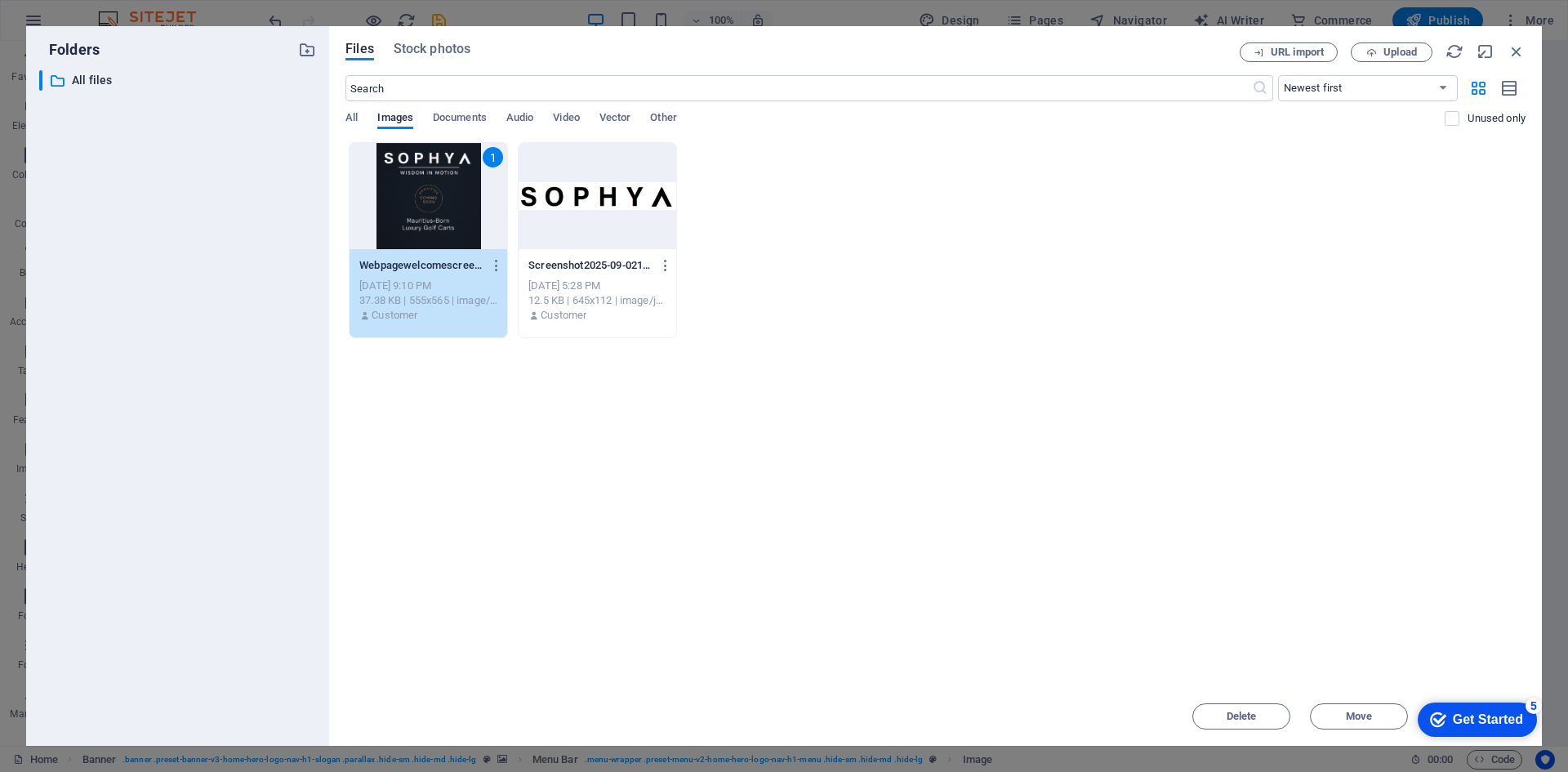
click at [445, 207] on div "1" at bounding box center [428, 196] width 157 height 107
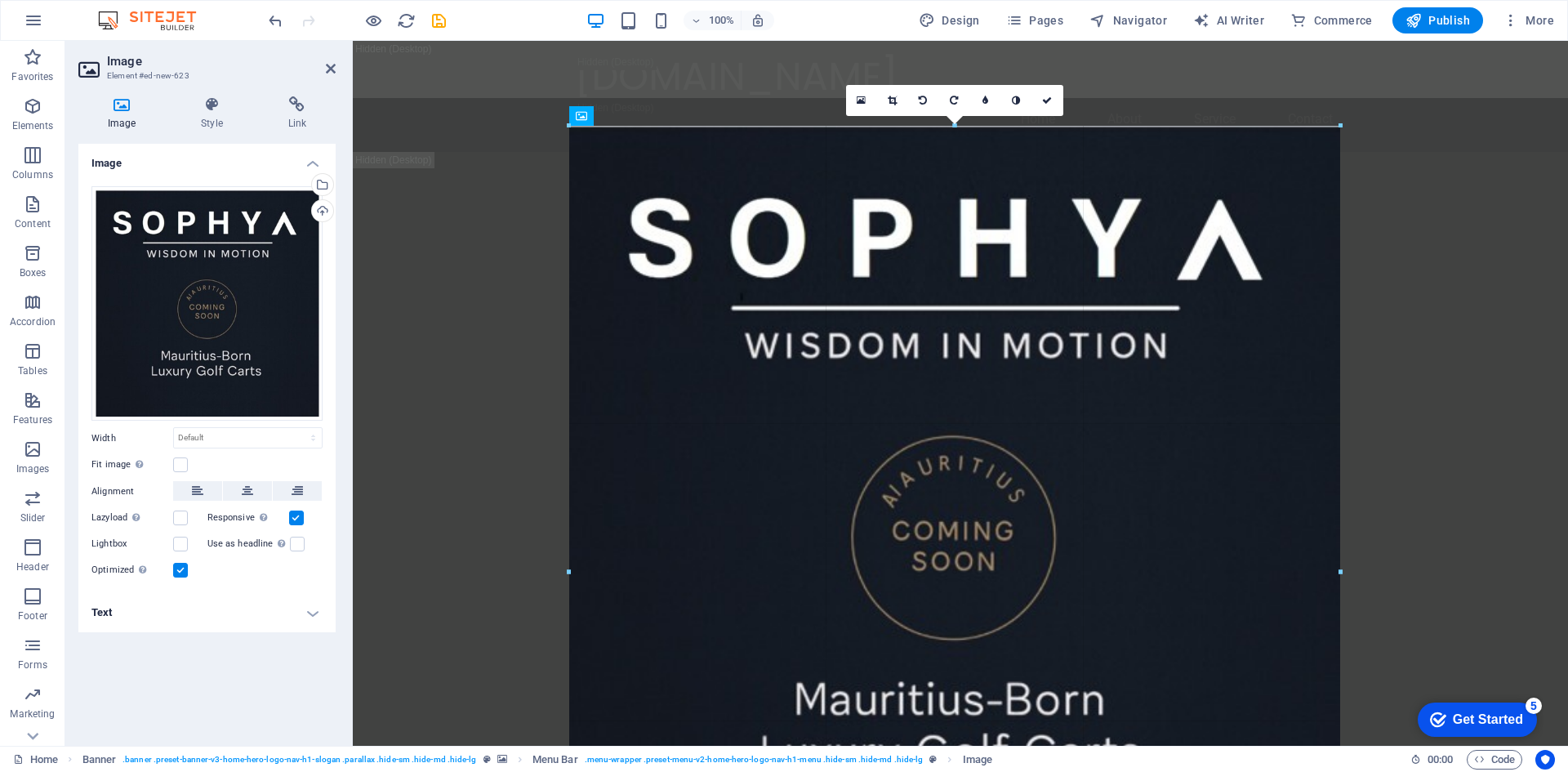
drag, startPoint x: 1022, startPoint y: 583, endPoint x: 1420, endPoint y: 746, distance: 430.1
type input "944"
select select "px"
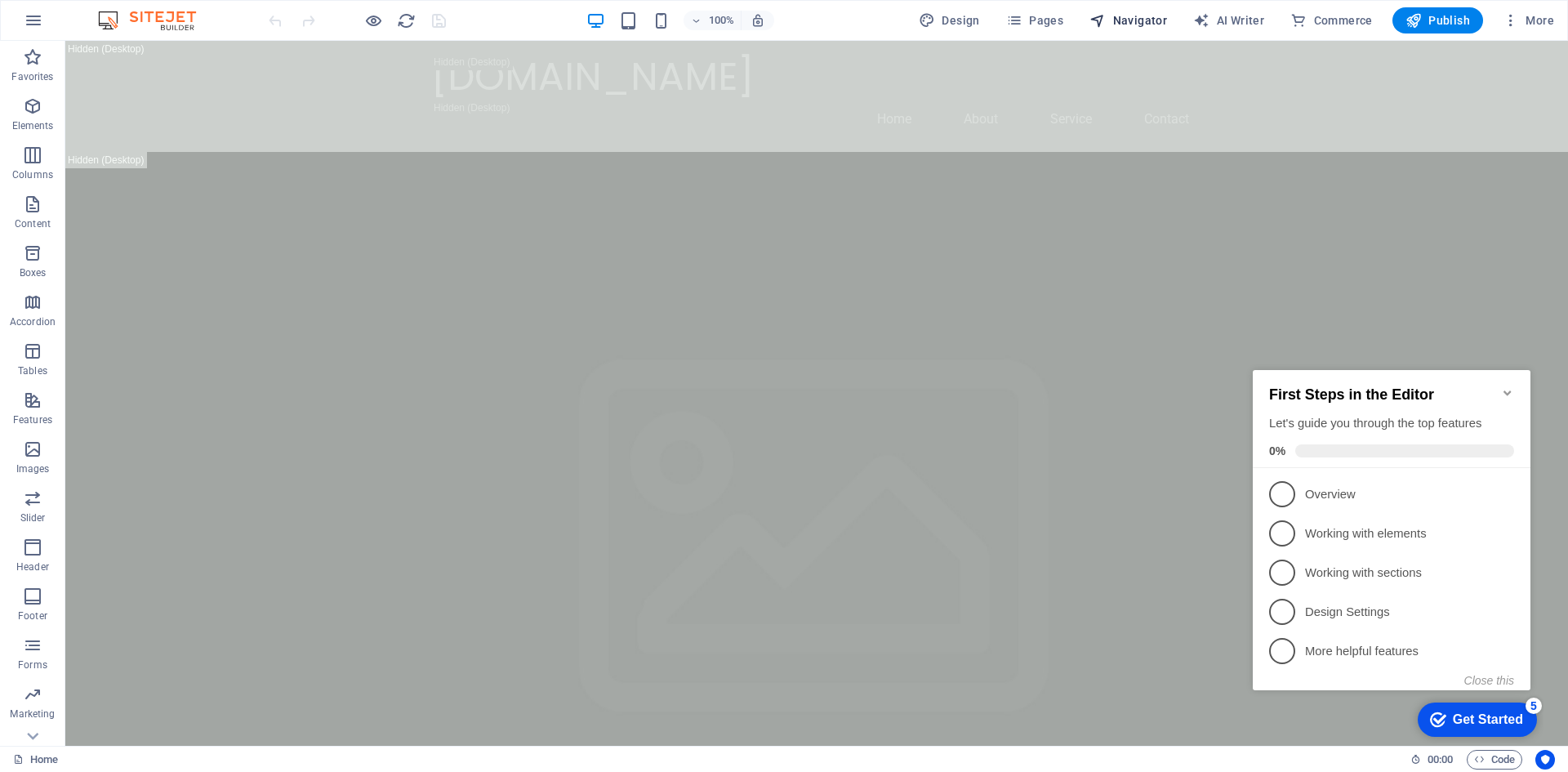
click at [1134, 20] on span "Navigator" at bounding box center [1128, 20] width 78 height 16
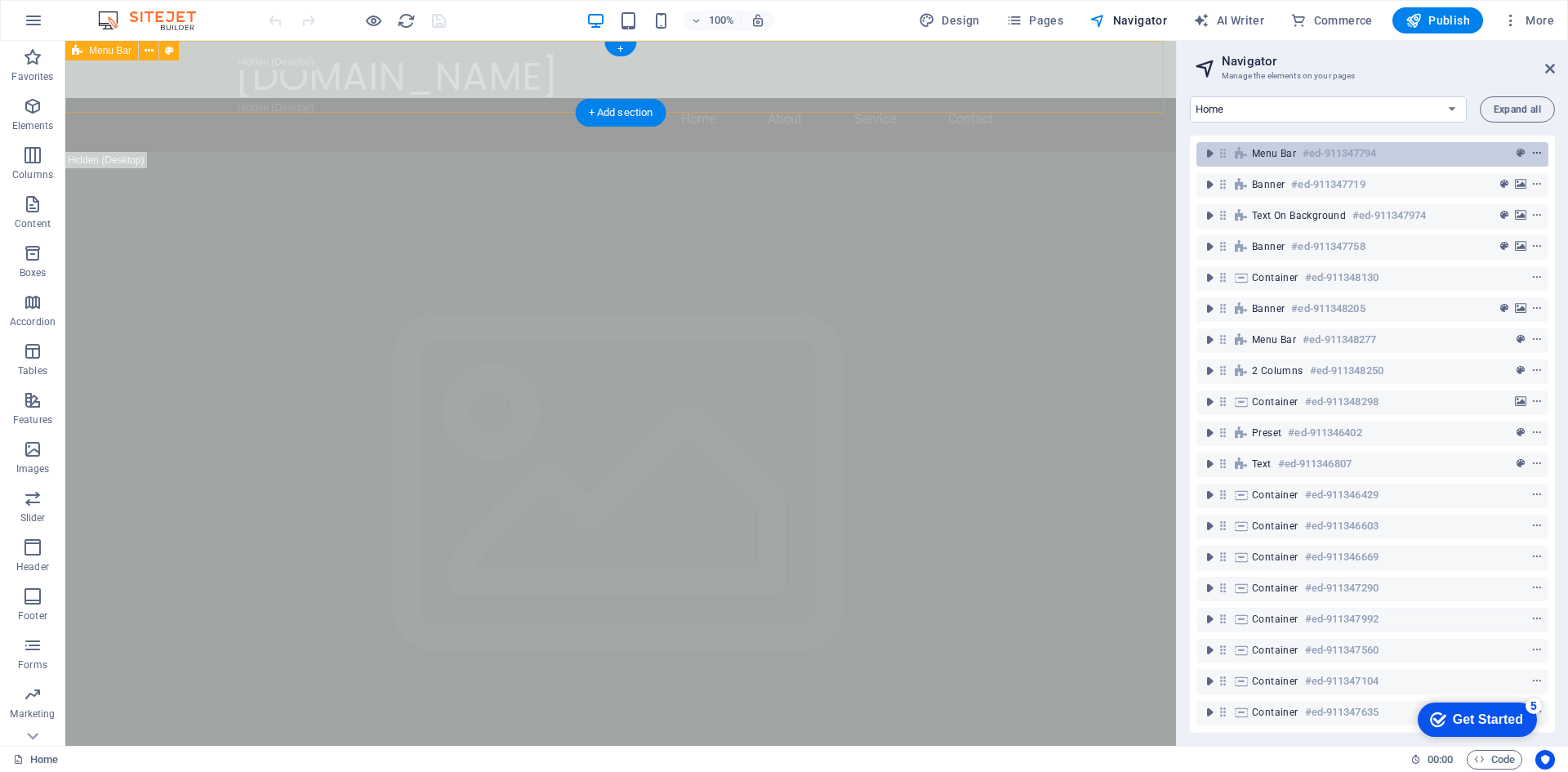
click at [1531, 157] on icon "context-menu" at bounding box center [1537, 153] width 11 height 11
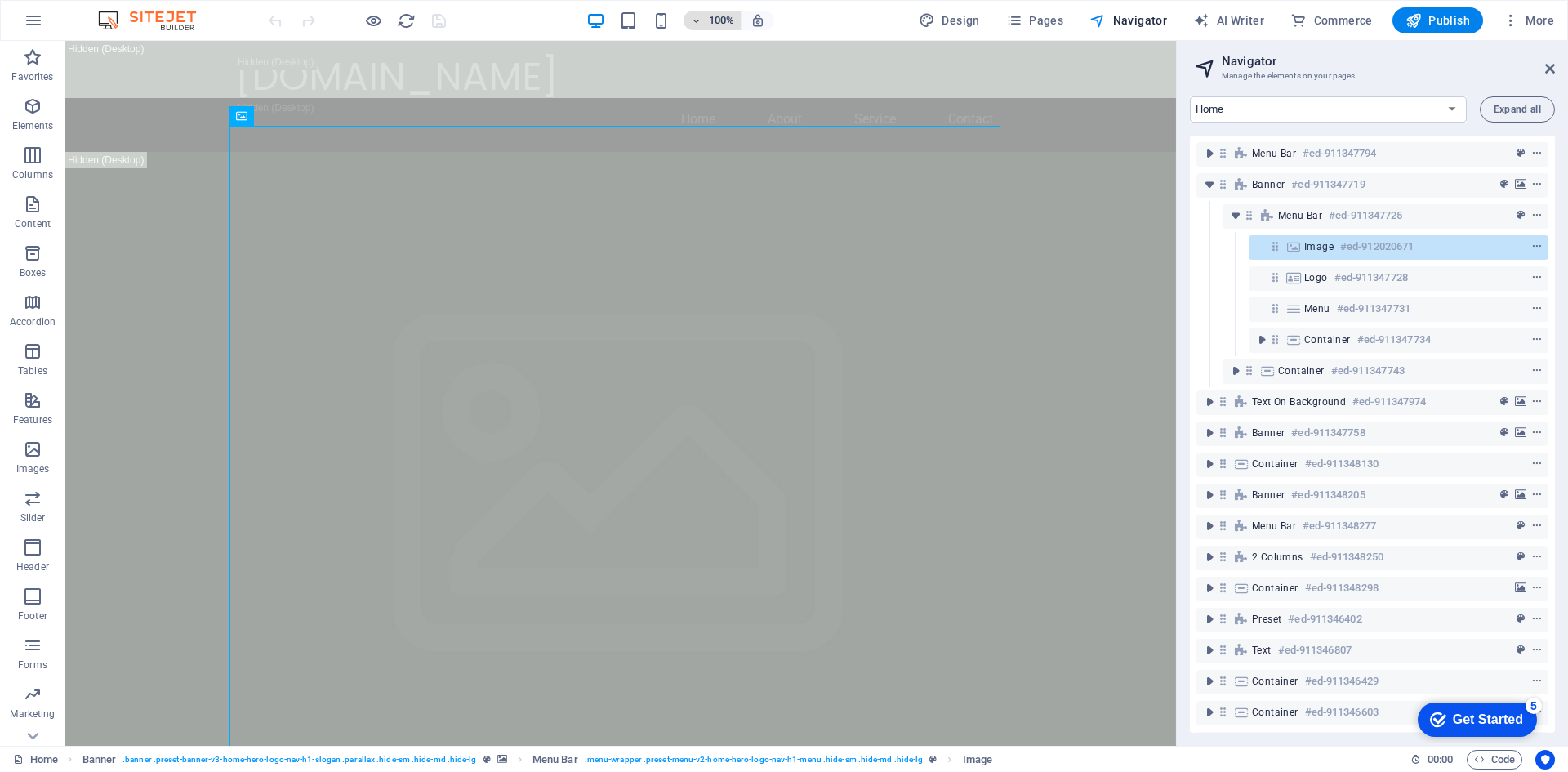
click at [698, 27] on span "100%" at bounding box center [712, 20] width 44 height 20
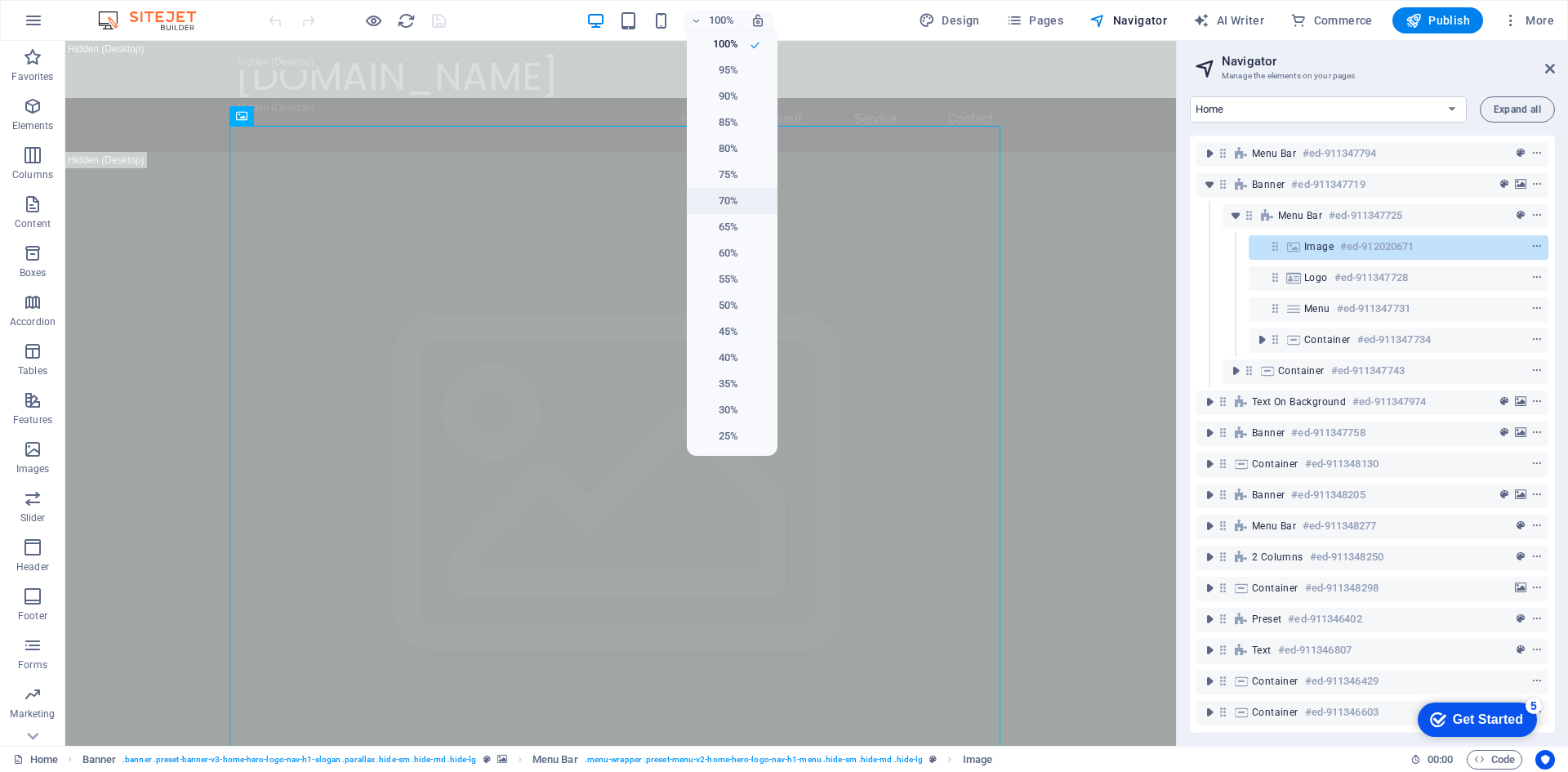
click at [721, 196] on h6 "70%" at bounding box center [717, 201] width 42 height 20
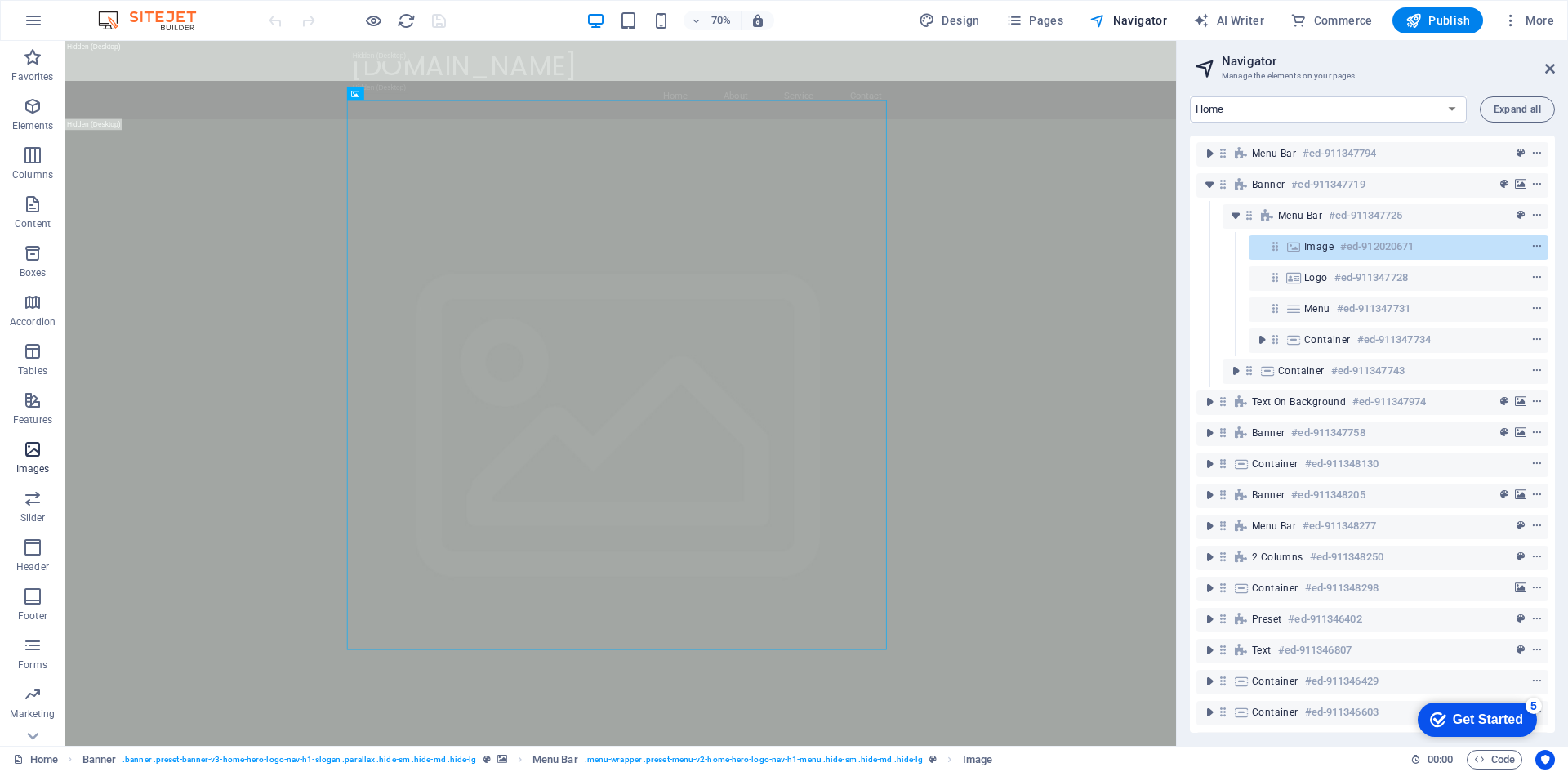
click at [26, 461] on span "Images" at bounding box center [33, 459] width 66 height 39
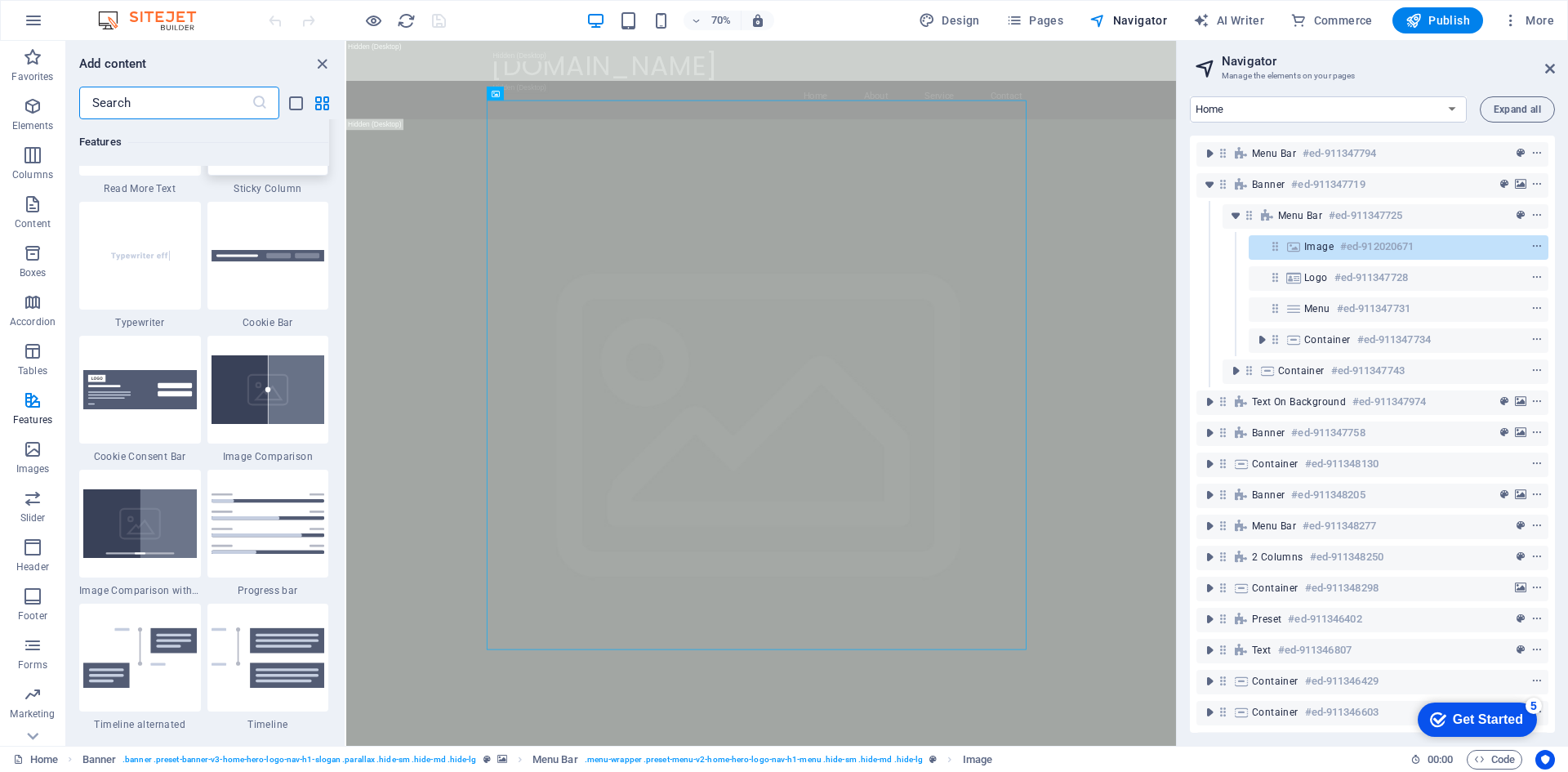
scroll to position [6239, 0]
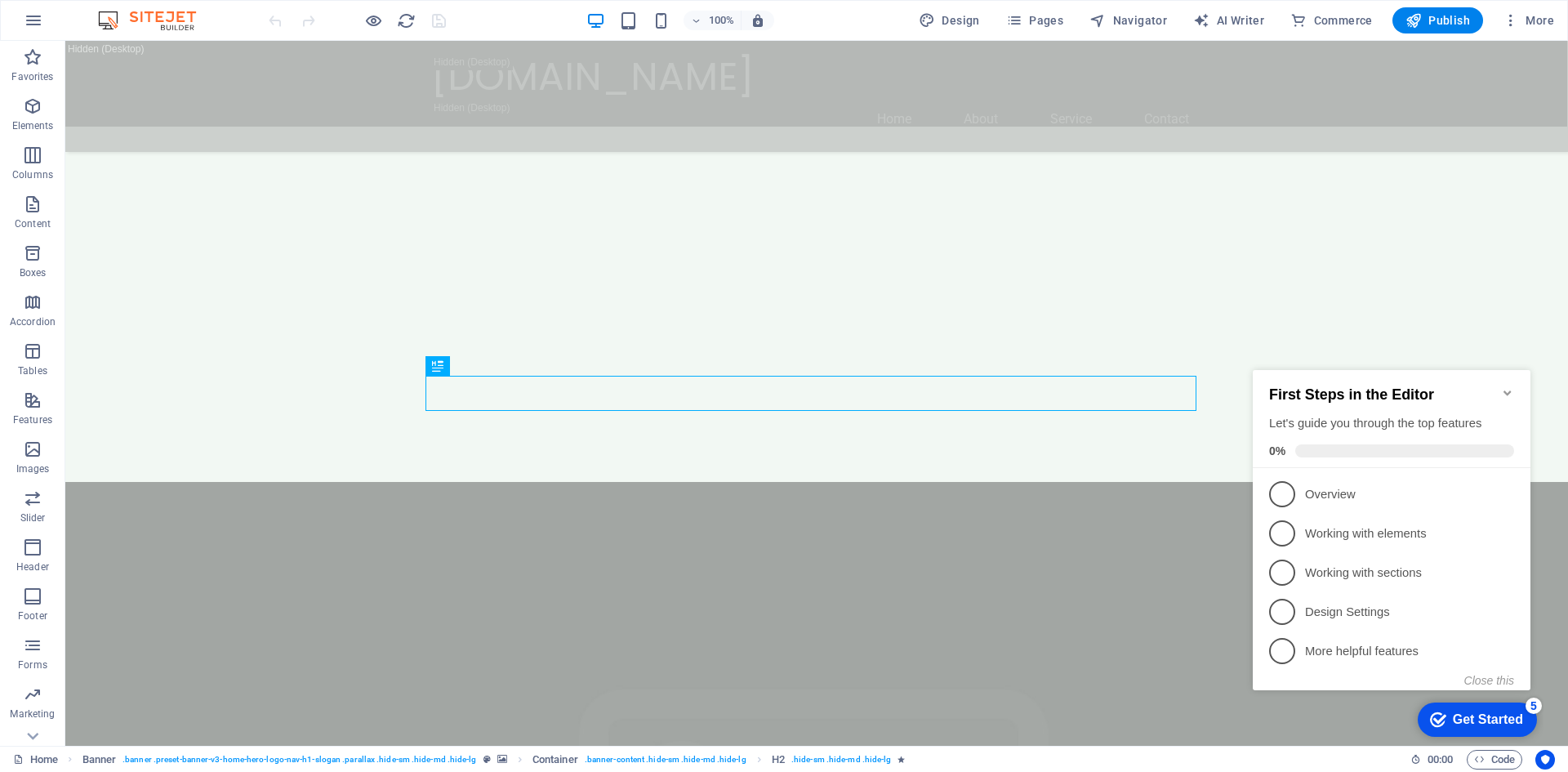
scroll to position [660, 0]
